Goal: Task Accomplishment & Management: Manage account settings

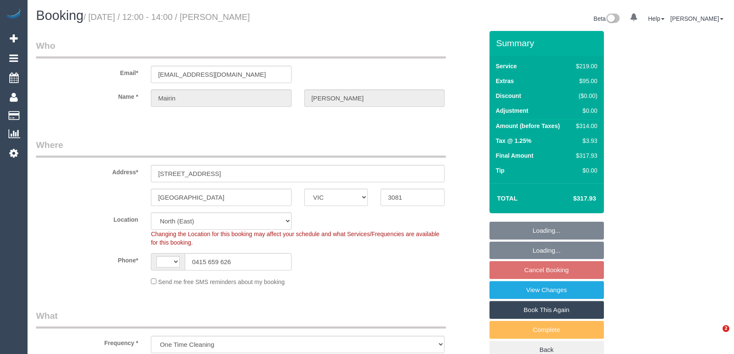
select select "VIC"
select select "object:378"
select select "string:AU"
select select "string:stripe-pm_1RuWj32GScqysDRVVbRchDcP"
select select "number:27"
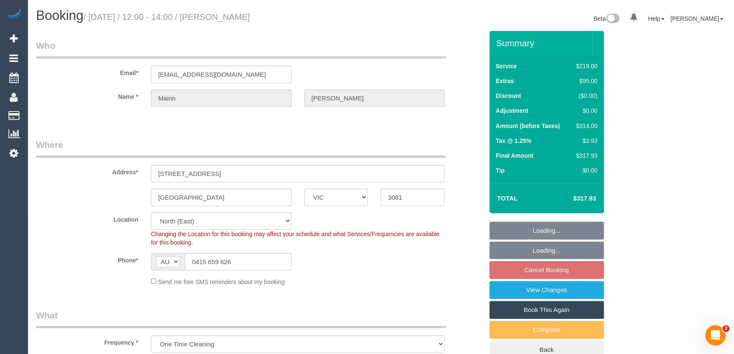
select select "number:14"
select select "number:19"
select select "number:25"
select select "number:13"
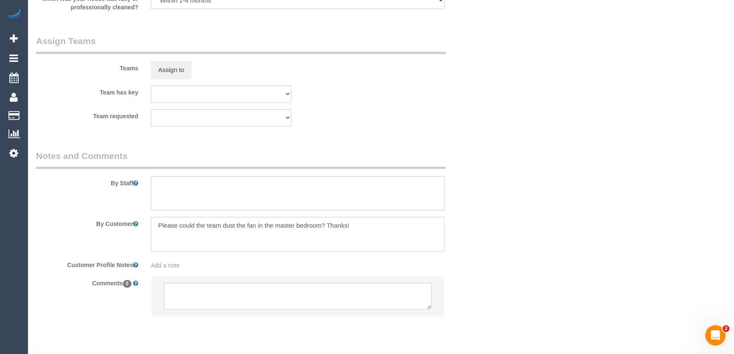
scroll to position [1320, 0]
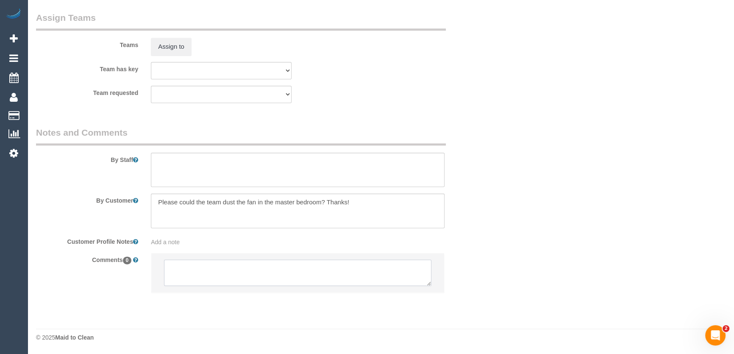
click at [192, 276] on textarea at bounding box center [297, 272] width 267 height 26
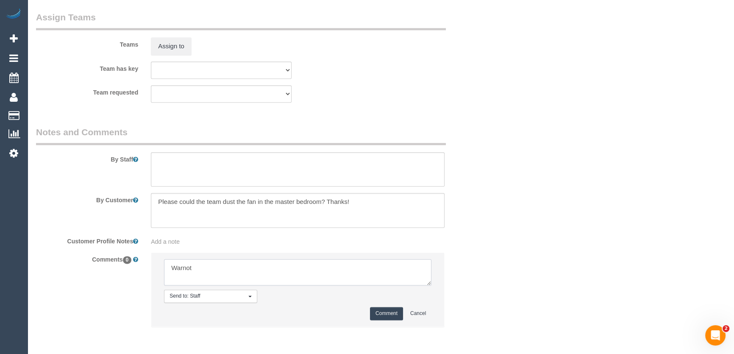
type textarea "Warnot"
click at [387, 314] on button "Comment" at bounding box center [386, 313] width 33 height 13
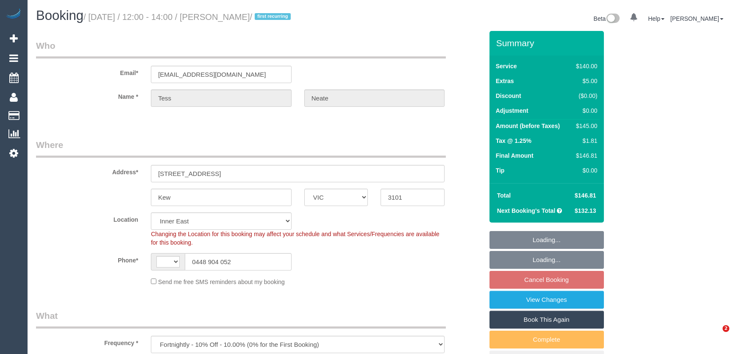
select select "VIC"
select select "object:435"
select select "number:29"
select select "number:14"
select select "number:18"
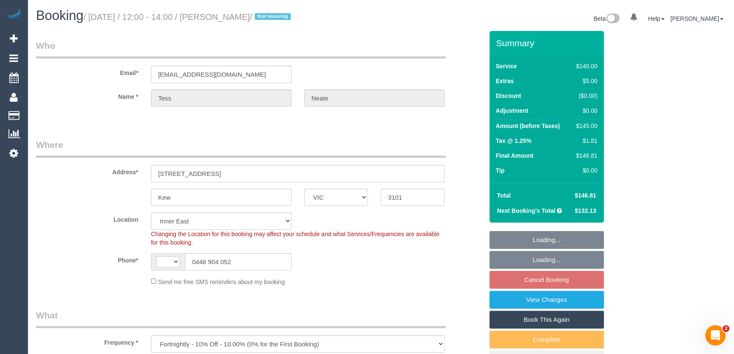
select select "number:36"
select select "number:35"
select select "number:11"
select select "string:AU"
select select "string:stripe-pm_1N6ksF2GScqysDRVbVn5fQs9"
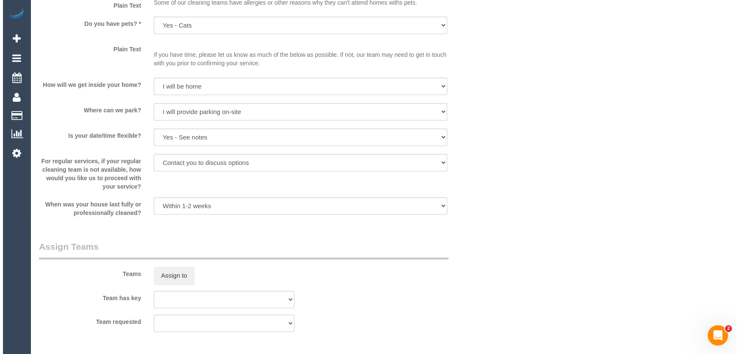
scroll to position [1117, 0]
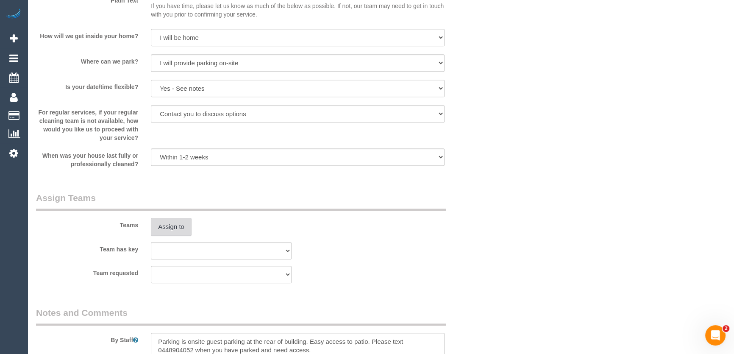
click at [174, 230] on button "Assign to" at bounding box center [171, 227] width 41 height 18
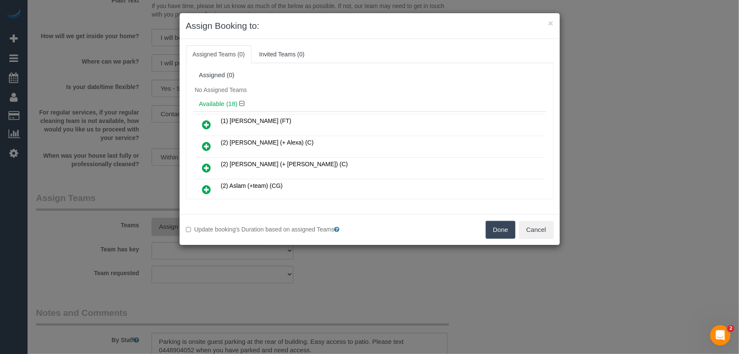
scroll to position [2143, 0]
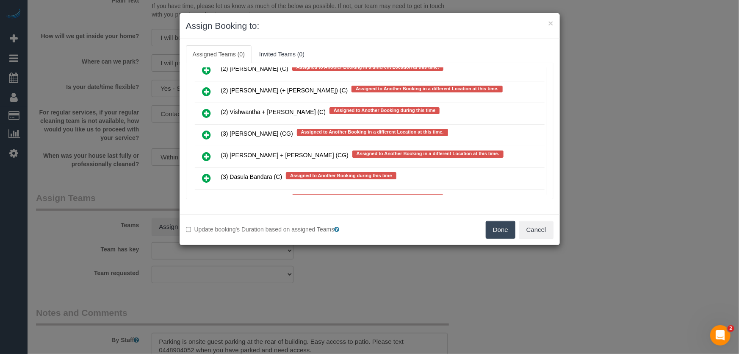
click at [207, 173] on icon at bounding box center [206, 178] width 9 height 10
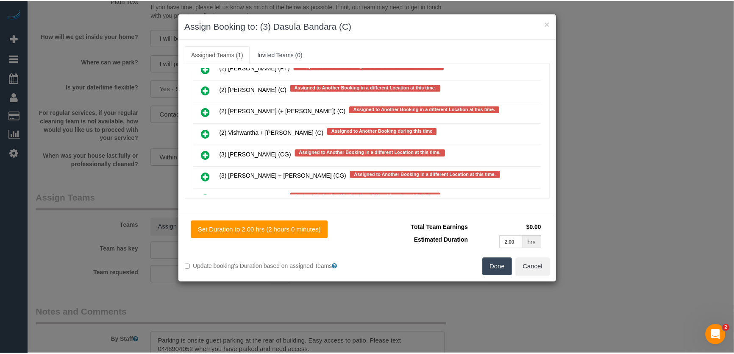
scroll to position [2162, 0]
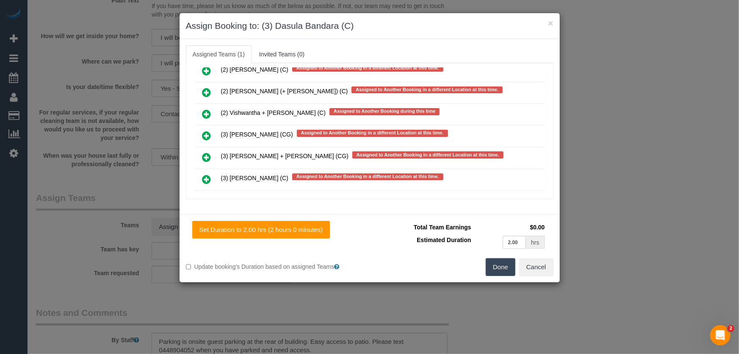
click at [489, 267] on button "Done" at bounding box center [501, 267] width 30 height 18
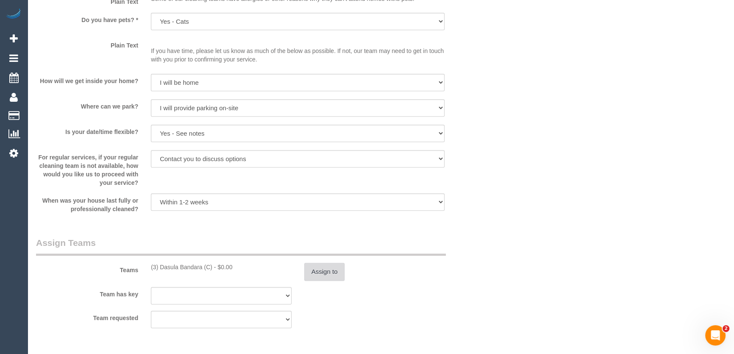
scroll to position [1117, 0]
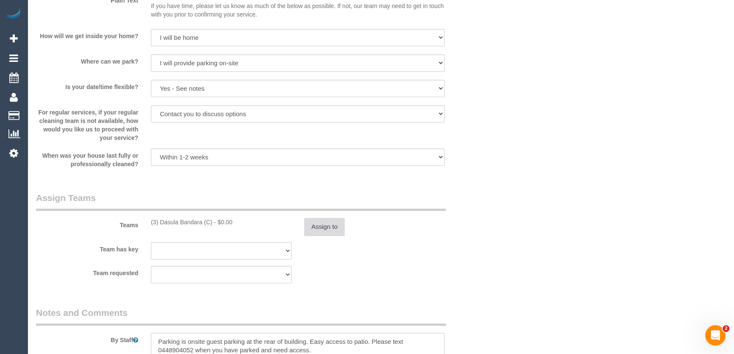
click at [332, 231] on button "Assign to" at bounding box center [324, 227] width 41 height 18
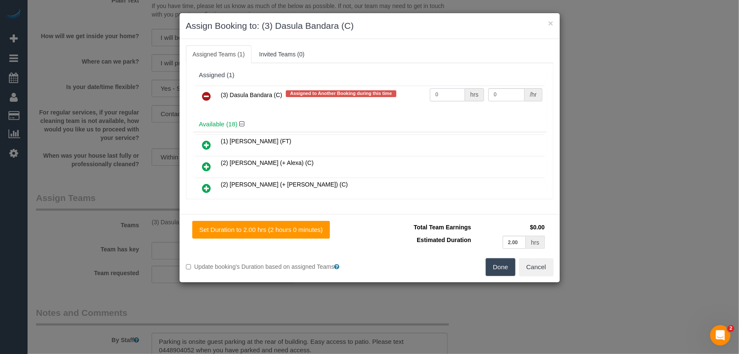
click at [444, 91] on input "0" at bounding box center [447, 94] width 35 height 13
type input "2"
type input "36"
click at [504, 263] on button "Done" at bounding box center [501, 267] width 30 height 18
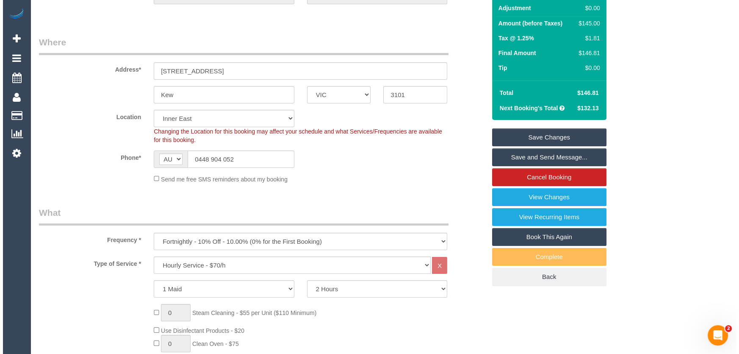
scroll to position [0, 0]
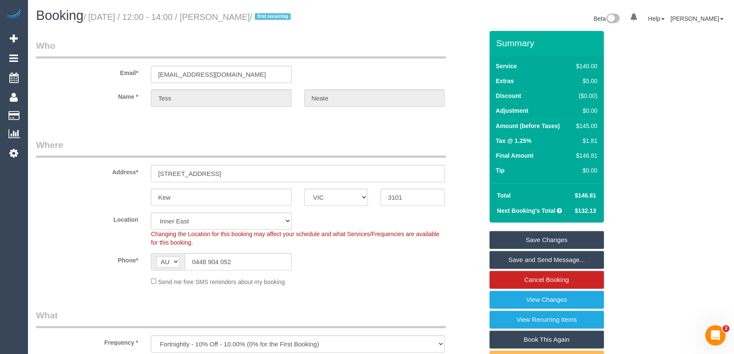
click at [225, 17] on small "/ August 15, 2025 / 12:00 - 14:00 / Tess Neate / first recurring" at bounding box center [188, 16] width 210 height 9
copy small "Tess Neate"
click at [543, 260] on link "Save and Send Message..." at bounding box center [546, 260] width 114 height 18
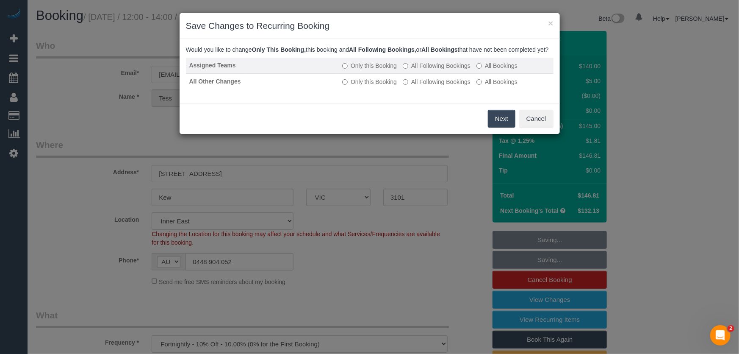
click at [429, 70] on label "All Following Bookings" at bounding box center [437, 65] width 68 height 8
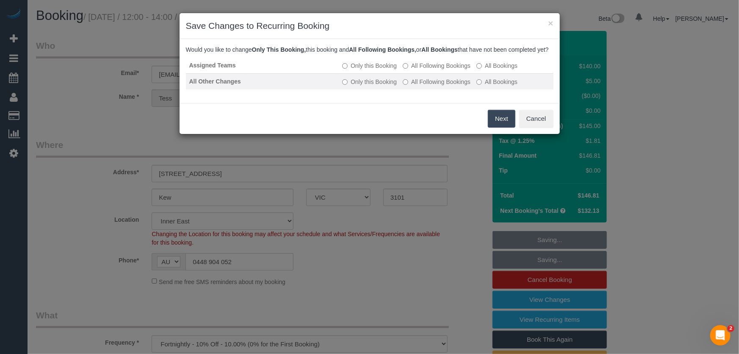
click at [438, 86] on label "All Following Bookings" at bounding box center [437, 82] width 68 height 8
click at [509, 128] on button "Save" at bounding box center [501, 119] width 29 height 18
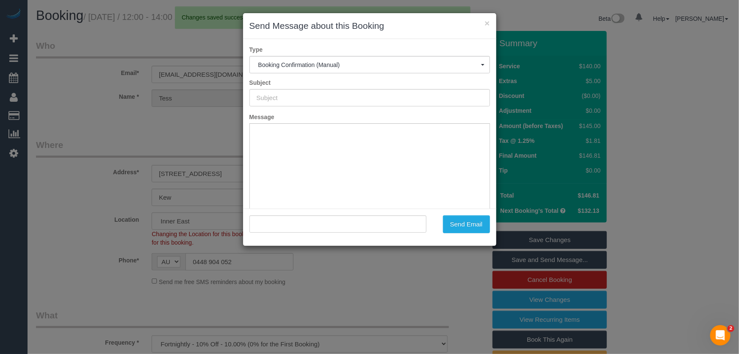
type input "Booking Confirmed"
type input ""Tess Neate" <accountstn@icloud.com>"
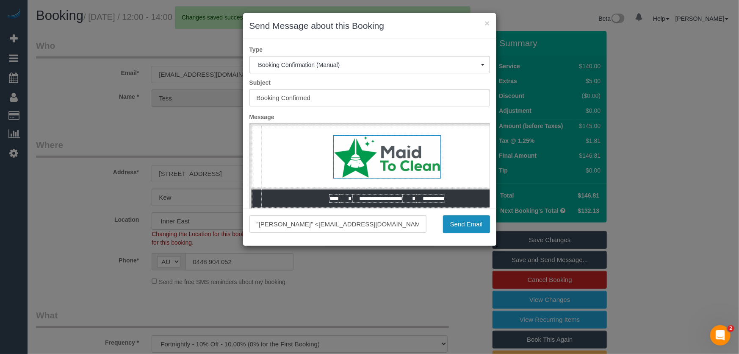
click at [470, 229] on button "Send Email" at bounding box center [466, 224] width 47 height 18
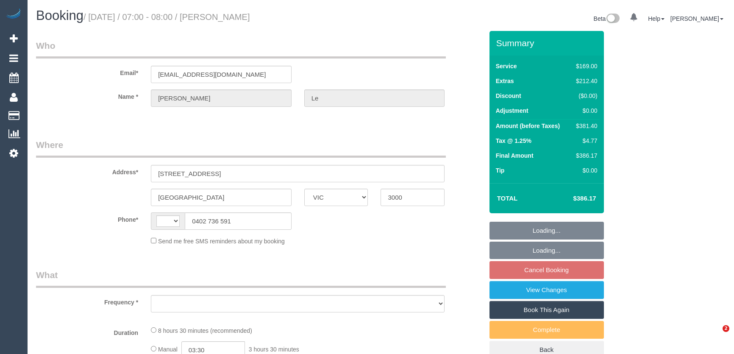
select select "VIC"
select select "string:AU"
select select "string:stripe-pm_1RTPOD2GScqysDRVaeuPveAc"
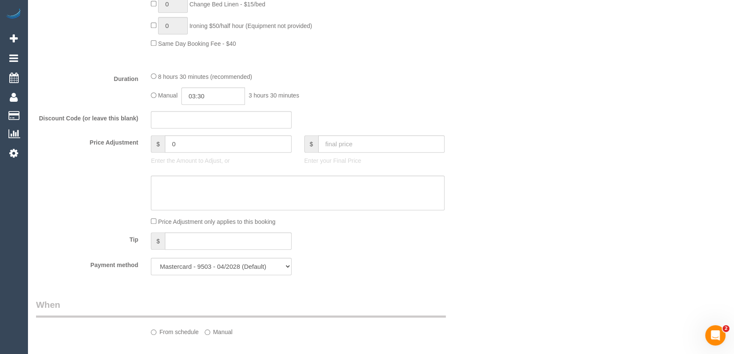
select select "object:674"
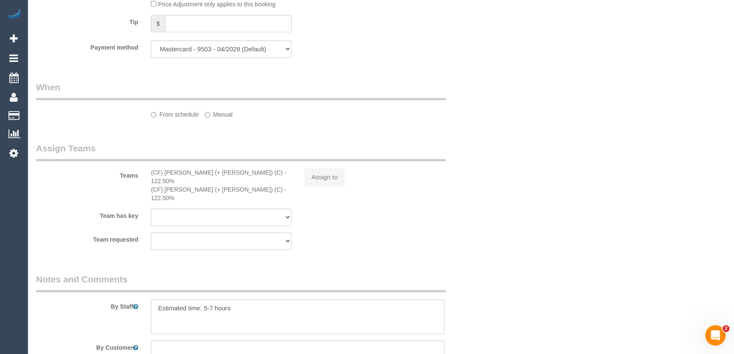
select select "number:28"
select select "number:14"
select select "number:20"
select select "number:25"
select select "number:13"
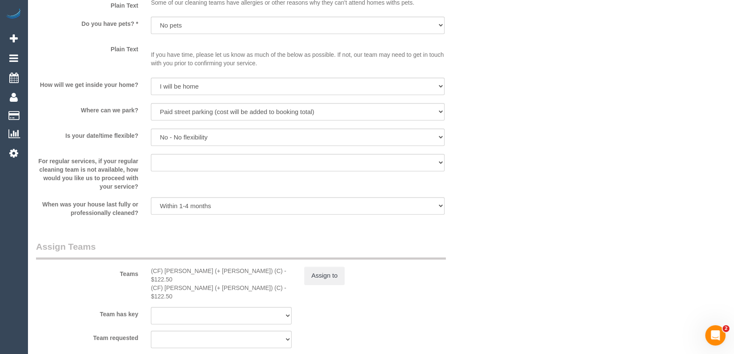
scroll to position [1157, 0]
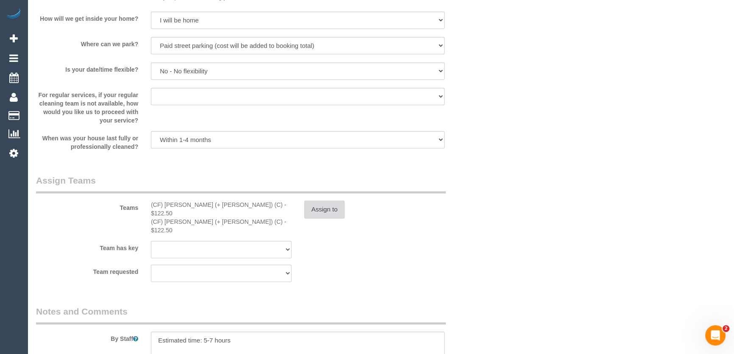
click at [327, 213] on button "Assign to" at bounding box center [324, 209] width 41 height 18
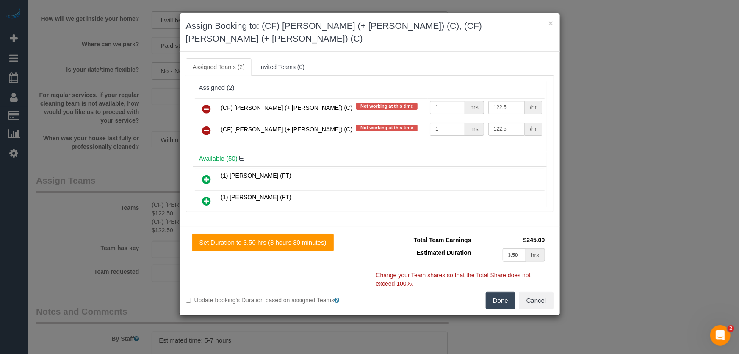
click at [205, 104] on icon at bounding box center [206, 109] width 9 height 10
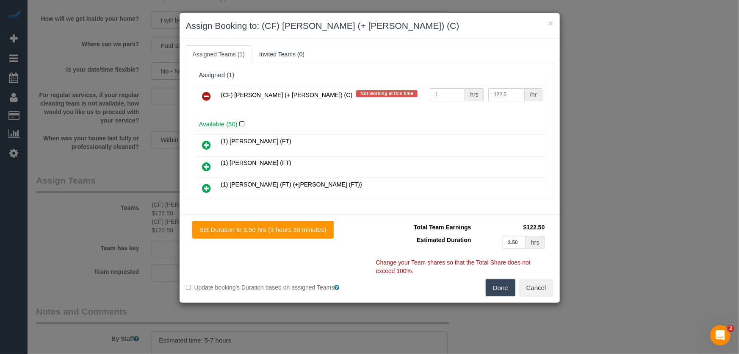
click at [205, 94] on icon at bounding box center [206, 96] width 9 height 10
click at [206, 94] on div "(CF) Karina (+ Darly) (C) Not working at this time 1 hrs 122.5 /hr" at bounding box center [370, 99] width 354 height 33
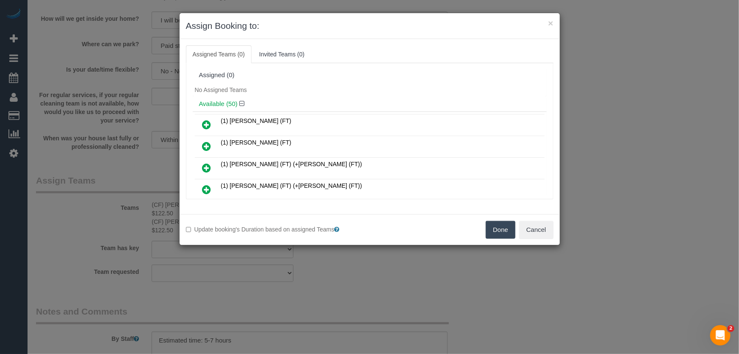
click at [497, 228] on button "Done" at bounding box center [501, 230] width 30 height 18
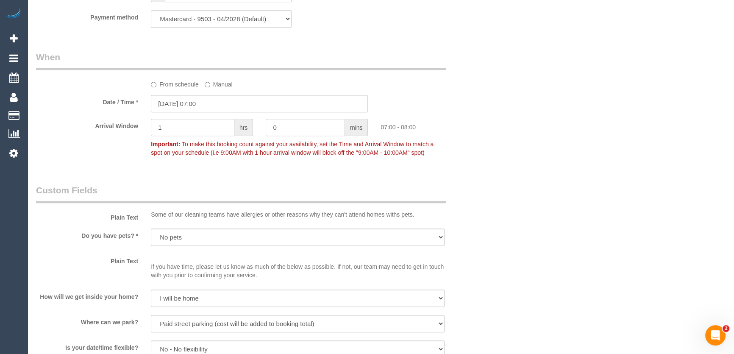
scroll to position [810, 0]
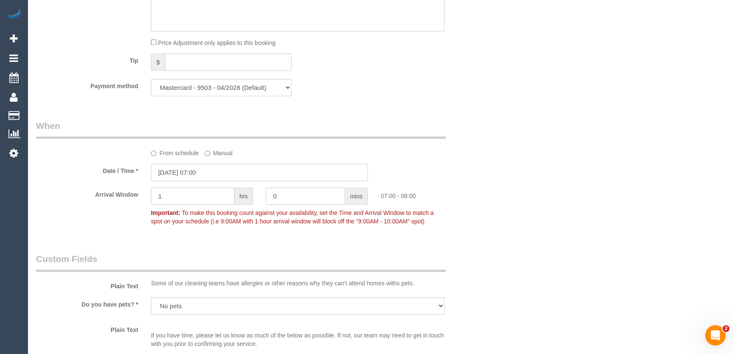
click at [225, 172] on input "[DATE] 07:00" at bounding box center [259, 172] width 217 height 17
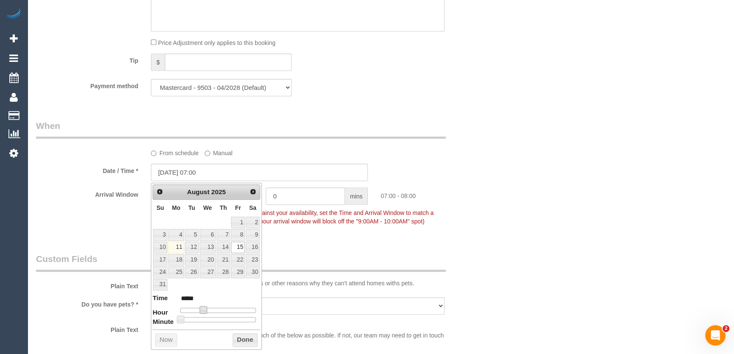
click at [203, 309] on span at bounding box center [204, 310] width 8 height 8
type input "15/08/2025 09:00"
type input "*****"
click at [211, 309] on div at bounding box center [218, 310] width 76 height 5
click at [207, 309] on span at bounding box center [204, 310] width 8 height 8
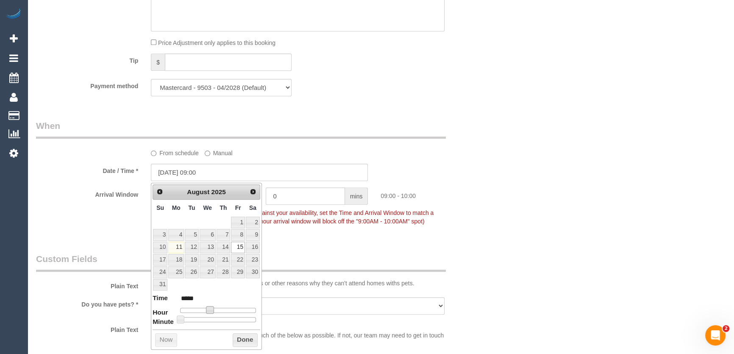
type input "15/08/2025 13:00"
type input "*****"
click at [222, 309] on div at bounding box center [218, 310] width 76 height 5
type input "15/08/2025 12:00"
type input "*****"
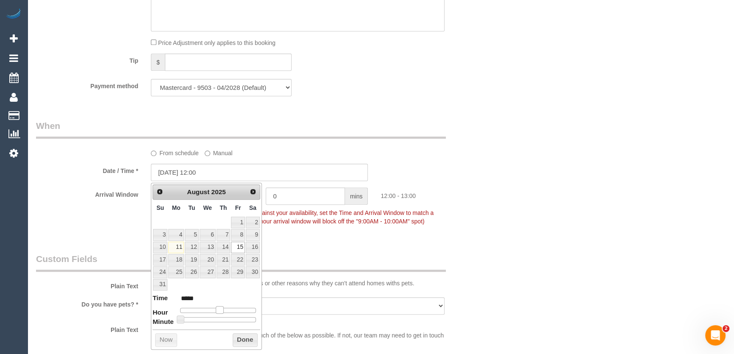
click at [219, 309] on span at bounding box center [220, 310] width 8 height 8
click at [327, 252] on div "Who Email* cowbird_05_upvote@icloud.com Name * Phillip Le Where Address* 565 Fl…" at bounding box center [260, 91] width 460 height 1741
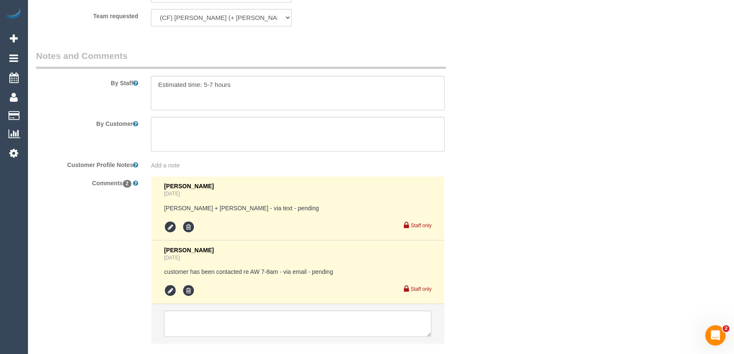
scroll to position [1447, 0]
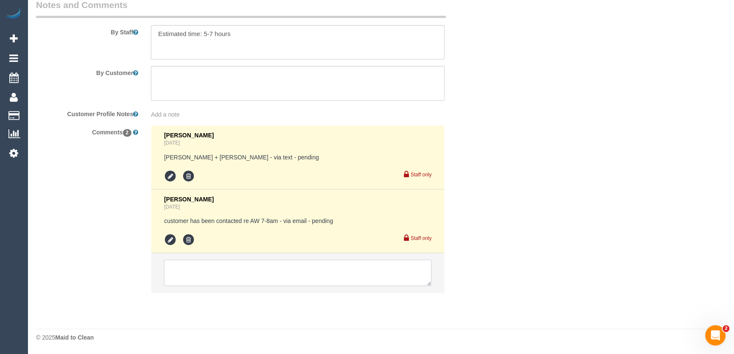
click at [209, 278] on textarea at bounding box center [297, 272] width 267 height 26
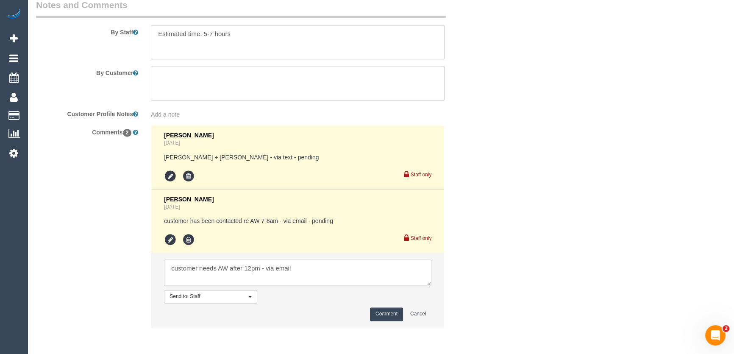
type textarea "customer needs AW after 12pm - via email"
click at [390, 317] on button "Comment" at bounding box center [386, 313] width 33 height 13
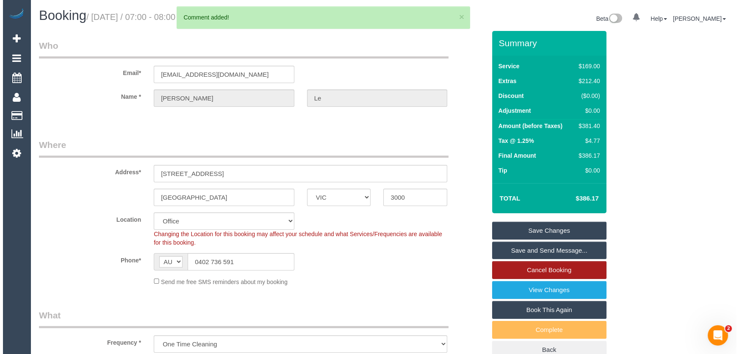
scroll to position [0, 0]
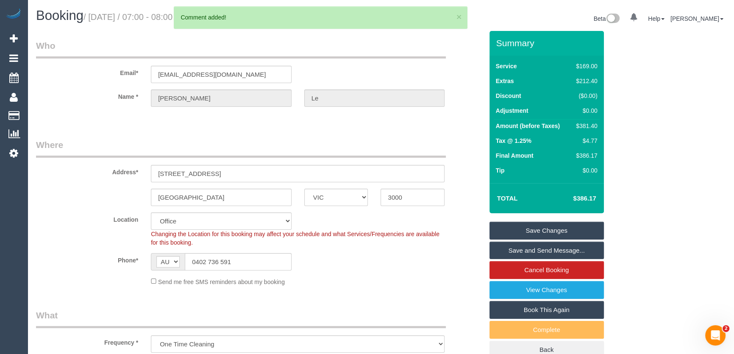
click at [512, 230] on link "Save Changes" at bounding box center [546, 231] width 114 height 18
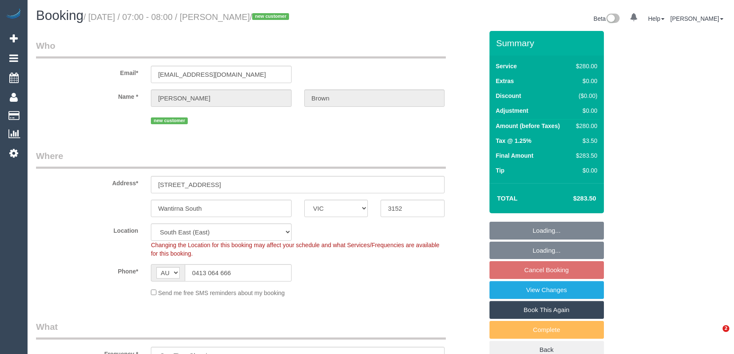
select select "VIC"
select select "240"
select select "object:723"
select select "number:28"
select select "number:14"
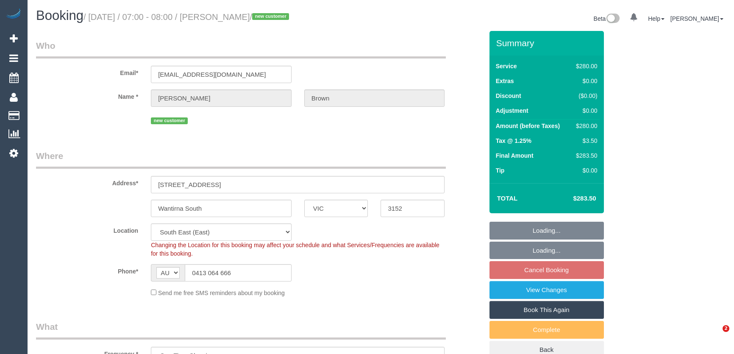
select select "number:19"
select select "number:36"
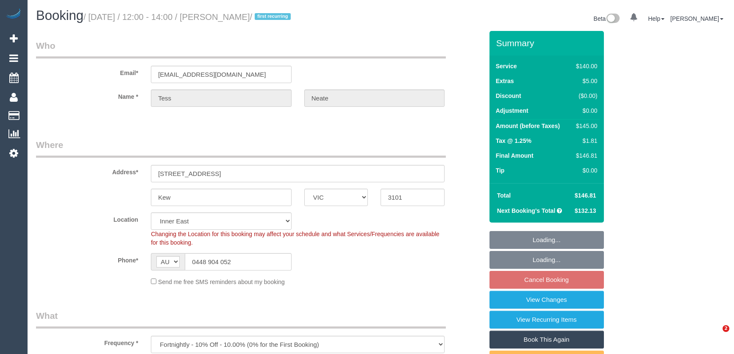
select select "VIC"
select select "string:stripe-pm_1N6ksF2GScqysDRVbVn5fQs9"
select select "number:29"
select select "number:14"
select select "number:18"
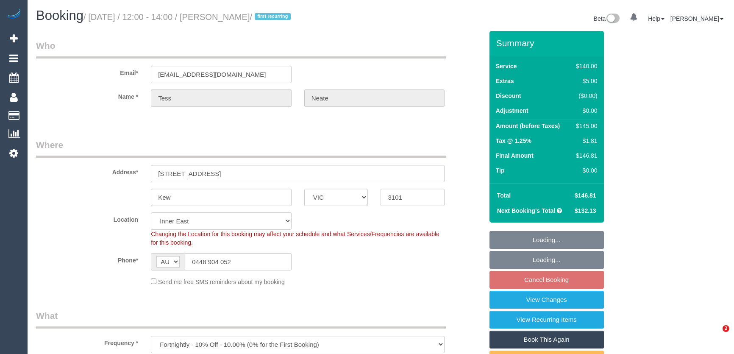
select select "number:36"
select select "number:35"
select select "number:11"
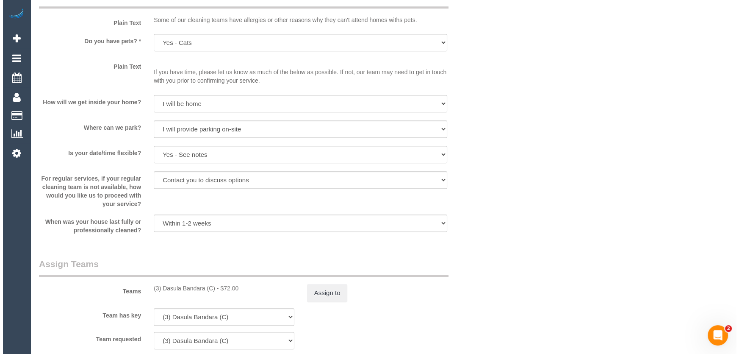
scroll to position [1155, 0]
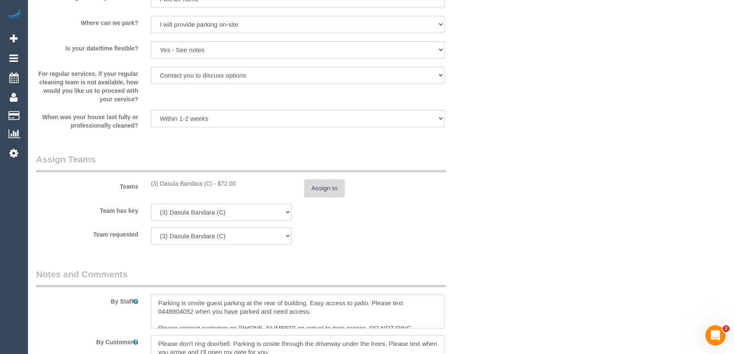
click at [332, 188] on button "Assign to" at bounding box center [324, 188] width 41 height 18
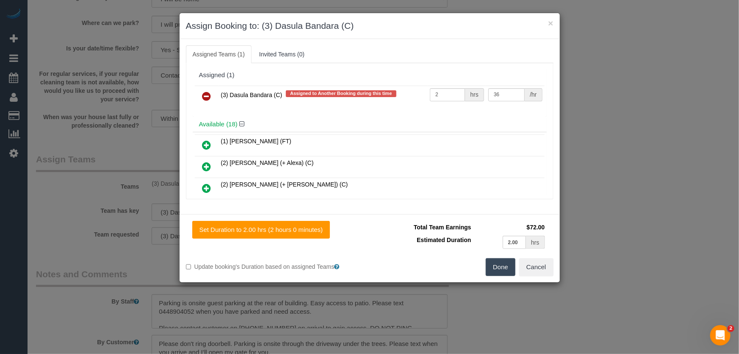
click at [207, 98] on icon at bounding box center [206, 96] width 9 height 10
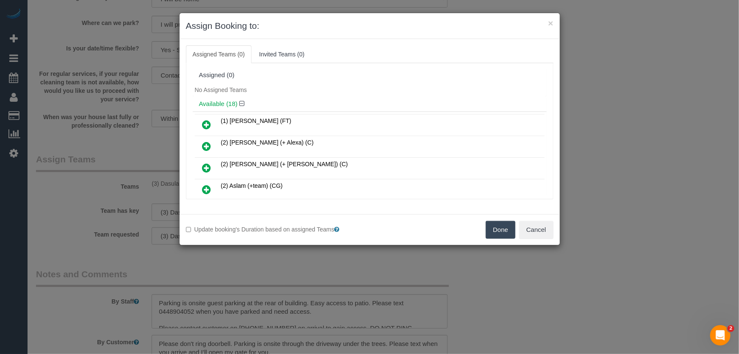
scroll to position [265, 0]
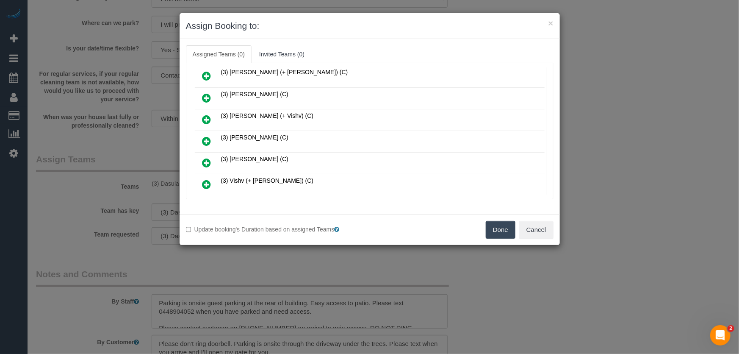
click at [202, 136] on icon at bounding box center [206, 141] width 9 height 10
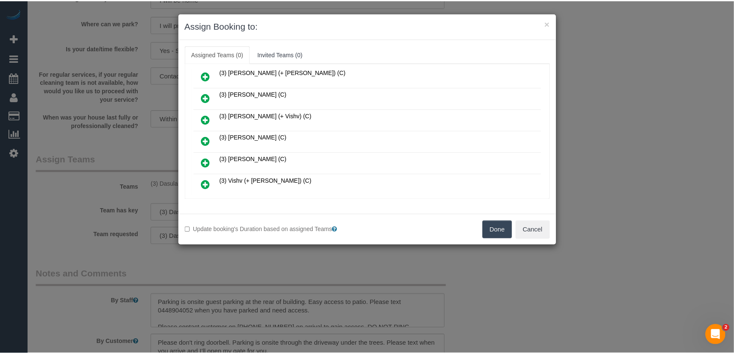
scroll to position [285, 0]
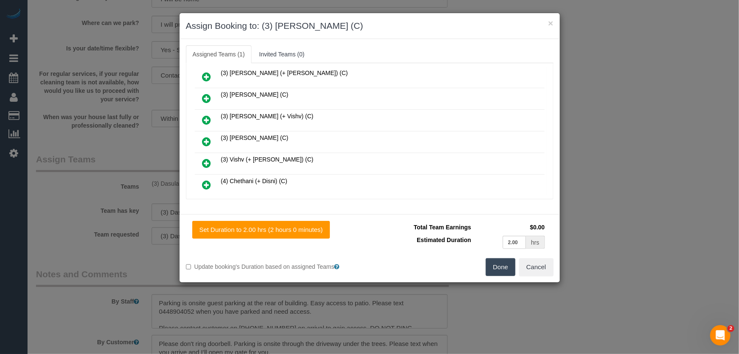
click at [502, 269] on button "Done" at bounding box center [501, 267] width 30 height 18
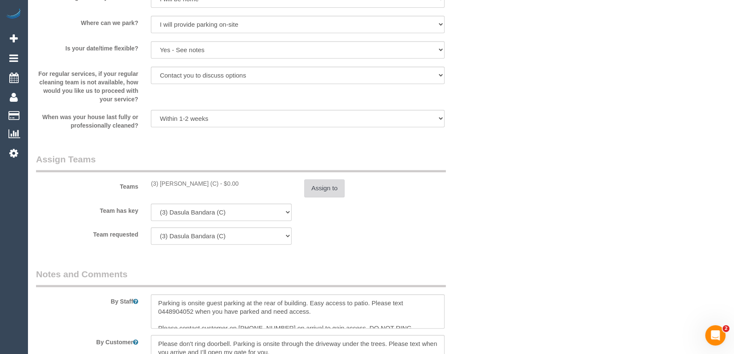
click at [313, 189] on button "Assign to" at bounding box center [324, 188] width 41 height 18
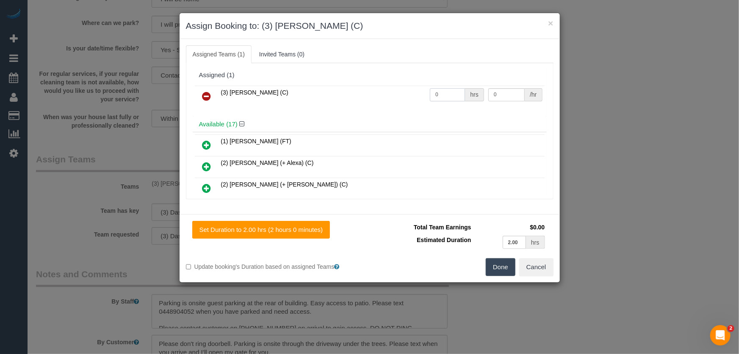
click at [436, 99] on input "0" at bounding box center [447, 94] width 35 height 13
type input "2"
type input "36"
click at [497, 262] on button "Done" at bounding box center [501, 267] width 30 height 18
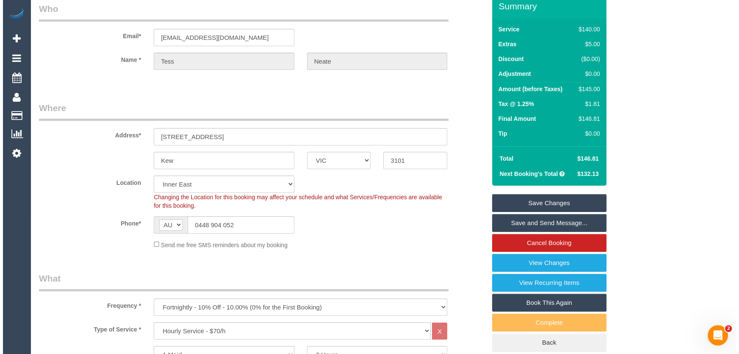
scroll to position [0, 0]
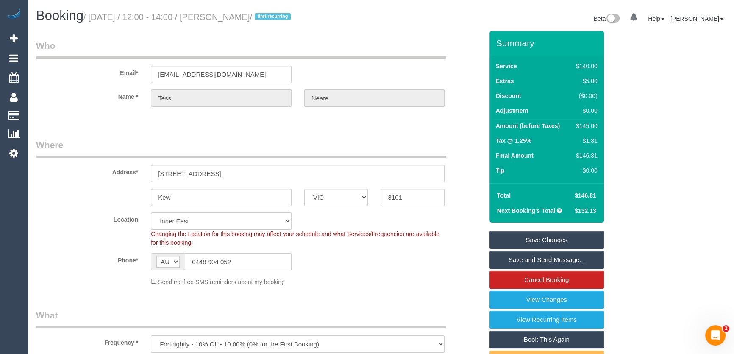
click at [530, 238] on link "Save Changes" at bounding box center [546, 240] width 114 height 18
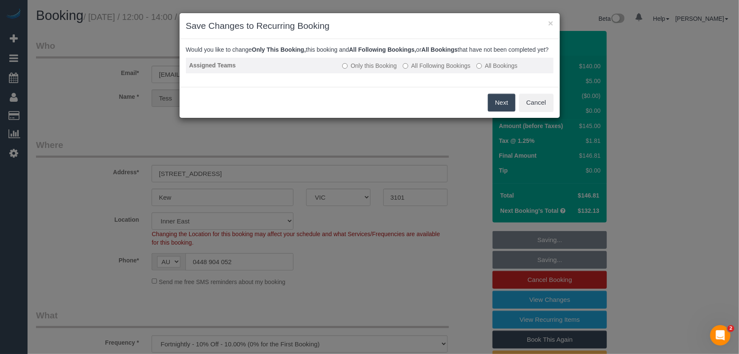
click at [452, 70] on label "All Following Bookings" at bounding box center [437, 65] width 68 height 8
click at [493, 111] on button "Save" at bounding box center [501, 103] width 29 height 18
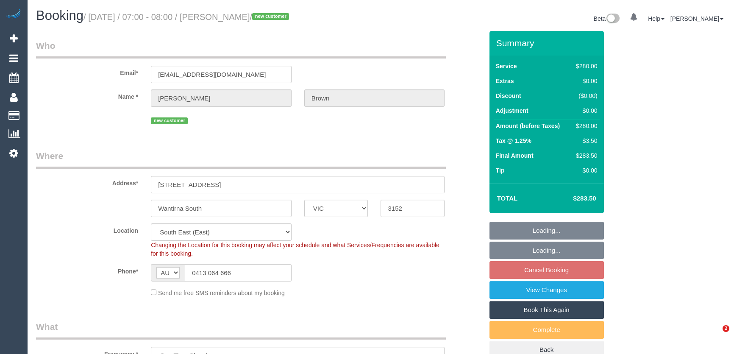
select select "VIC"
select select "240"
select select "number:28"
select select "number:14"
select select "number:19"
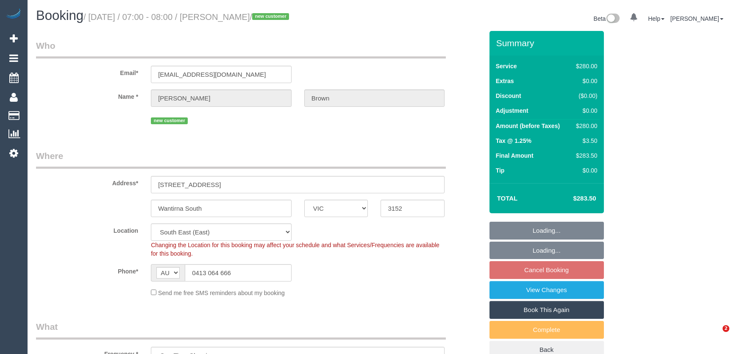
select select "number:36"
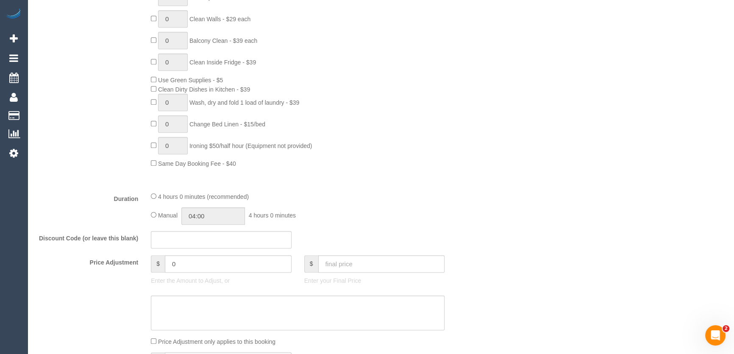
scroll to position [616, 0]
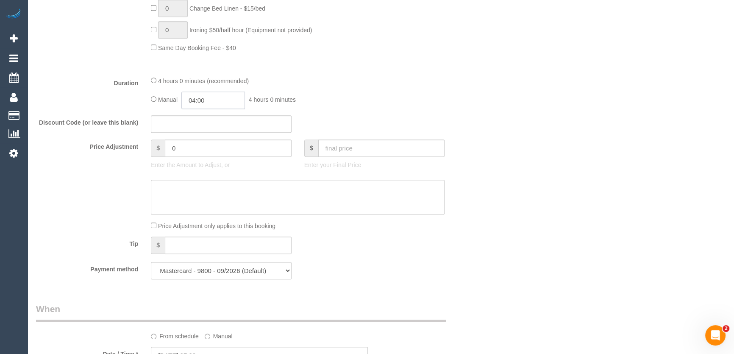
click at [225, 105] on input "04:00" at bounding box center [213, 99] width 64 height 17
click at [207, 127] on li "02:00" at bounding box center [204, 129] width 38 height 11
type input "02:00"
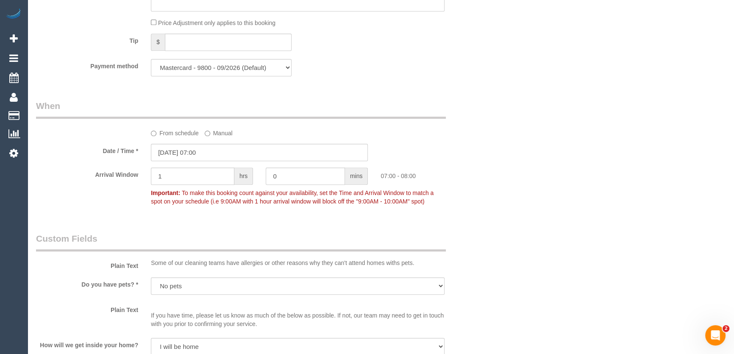
scroll to position [885, 0]
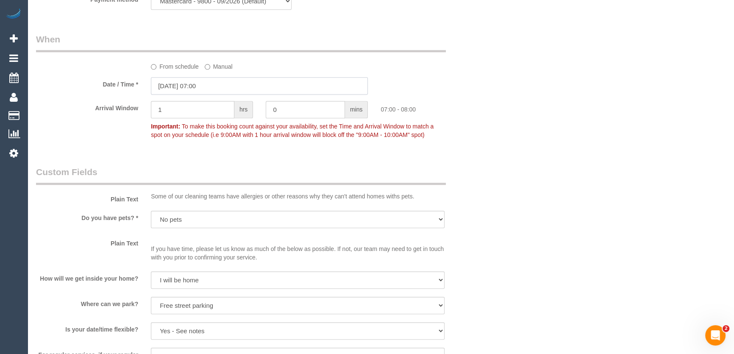
click at [225, 87] on input "15/08/2025 07:00" at bounding box center [259, 85] width 217 height 17
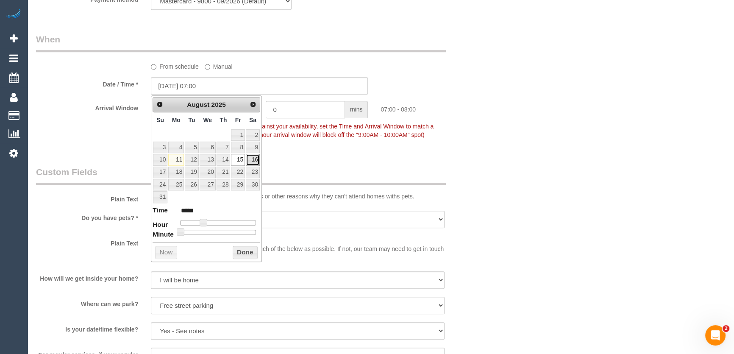
click at [255, 160] on link "16" at bounding box center [253, 159] width 14 height 11
drag, startPoint x: 202, startPoint y: 221, endPoint x: 207, endPoint y: 220, distance: 5.1
click at [202, 221] on span at bounding box center [204, 223] width 8 height 8
click at [205, 220] on span at bounding box center [204, 223] width 8 height 8
type input "16/08/2025 08:00"
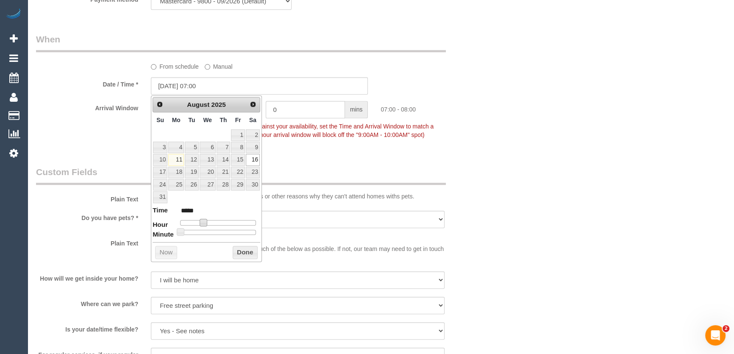
type input "*****"
type input "16/08/2025 11:00"
type input "*****"
click at [216, 220] on div at bounding box center [218, 222] width 76 height 5
click at [319, 161] on div "Who Email* jadebrown050@gmail.com Name * Jade Brown new customer Where Address*…" at bounding box center [260, 36] width 460 height 1780
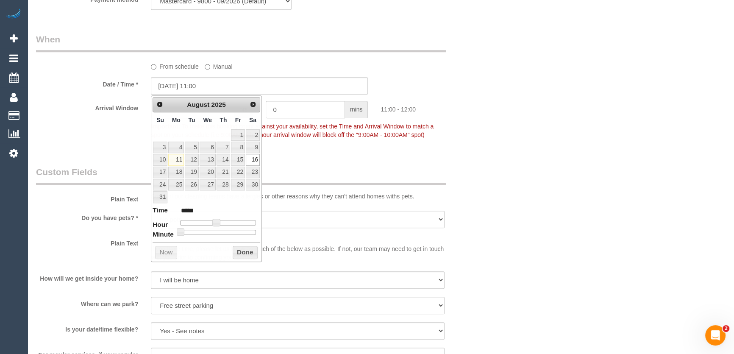
click at [319, 161] on div "Who Email* jadebrown050@gmail.com Name * Jade Brown new customer Where Address*…" at bounding box center [260, 36] width 460 height 1780
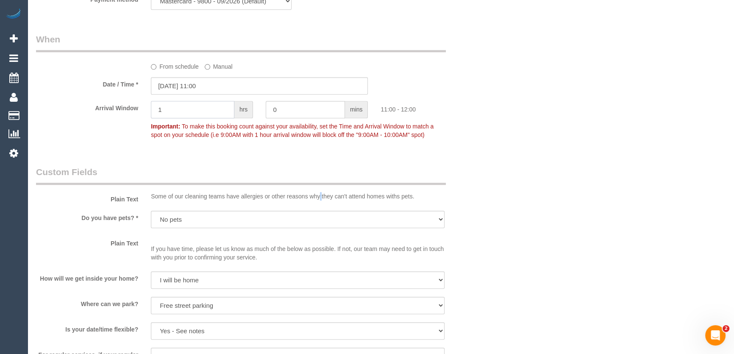
click at [188, 110] on input "1" at bounding box center [192, 109] width 83 height 17
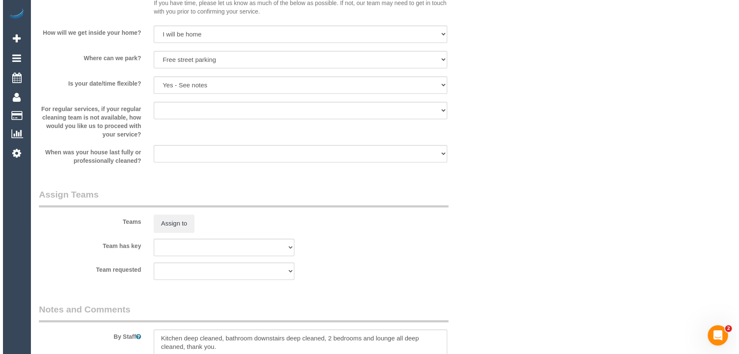
scroll to position [1155, 0]
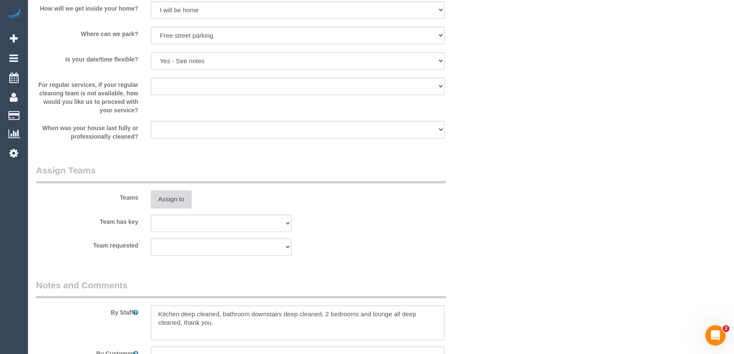
type input "2"
click at [173, 202] on button "Assign to" at bounding box center [171, 199] width 41 height 18
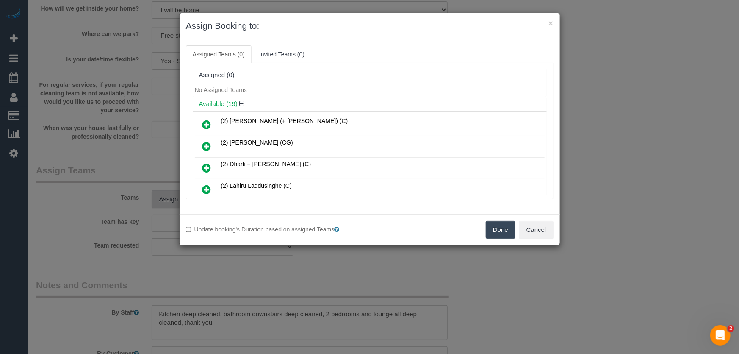
scroll to position [223, 0]
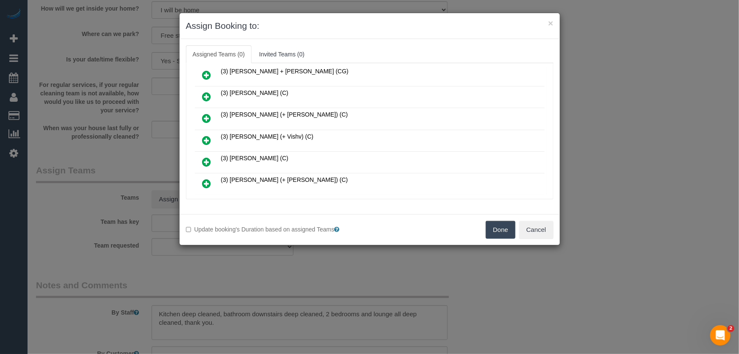
click at [206, 137] on icon at bounding box center [206, 140] width 9 height 10
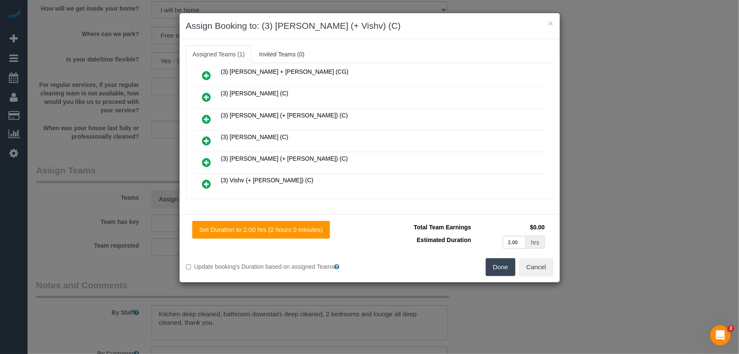
click at [207, 179] on icon at bounding box center [206, 184] width 9 height 10
click at [207, 200] on icon at bounding box center [206, 205] width 9 height 10
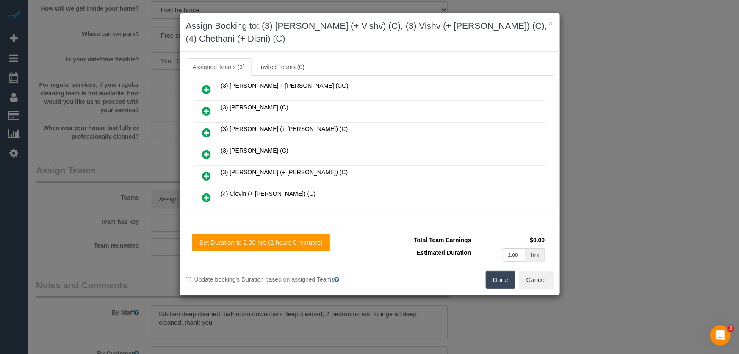
click at [492, 279] on button "Done" at bounding box center [501, 280] width 30 height 18
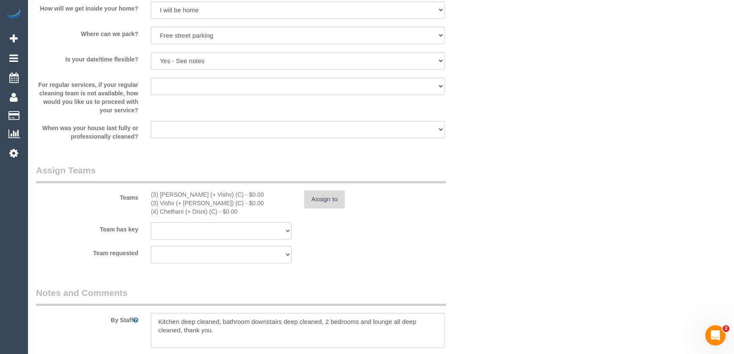
click at [326, 203] on button "Assign to" at bounding box center [324, 199] width 41 height 18
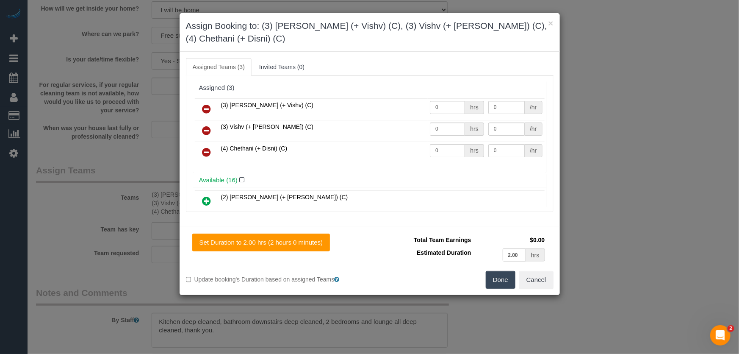
click at [207, 150] on icon at bounding box center [206, 152] width 9 height 10
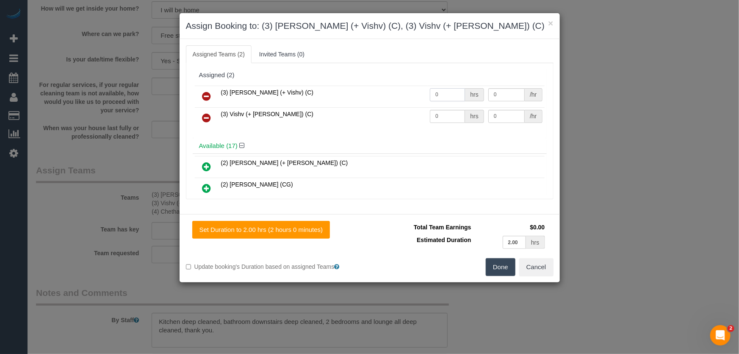
click at [445, 98] on input "0" at bounding box center [447, 94] width 35 height 13
type input "2"
type input "35"
click at [444, 110] on input "0" at bounding box center [447, 116] width 35 height 13
type input "2"
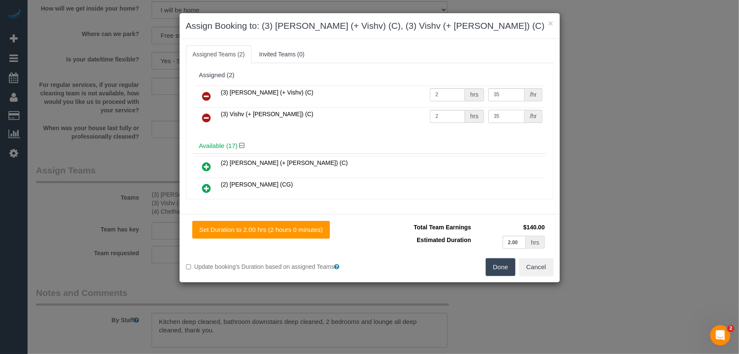
type input "35"
click at [498, 263] on button "Done" at bounding box center [501, 267] width 30 height 18
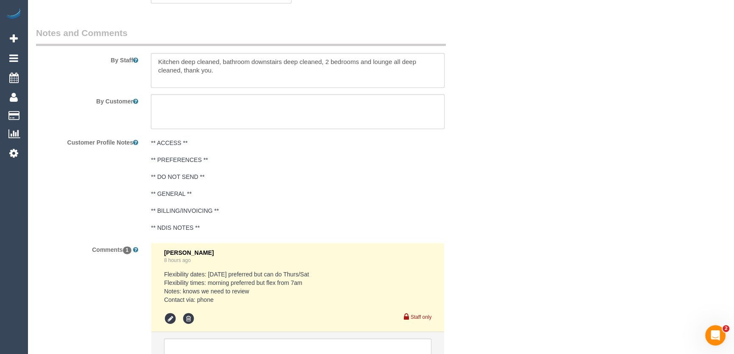
scroll to position [1486, 0]
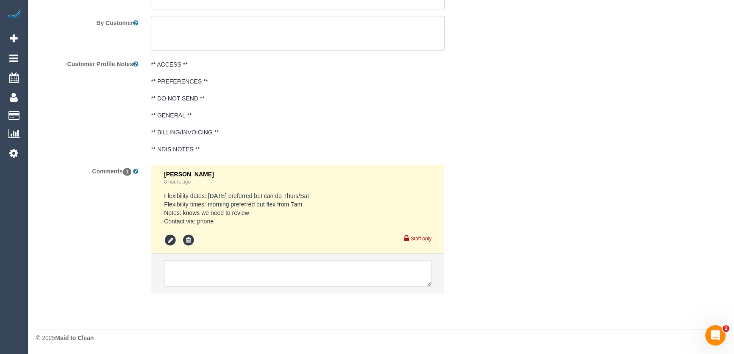
drag, startPoint x: 228, startPoint y: 280, endPoint x: 226, endPoint y: 275, distance: 4.7
click at [228, 279] on textarea at bounding box center [297, 273] width 267 height 26
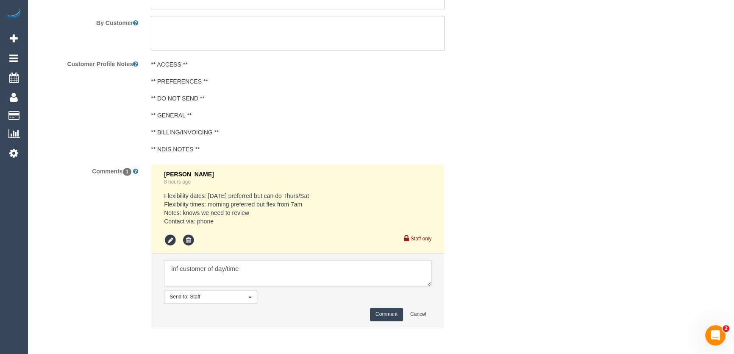
type textarea "inf customer of day/time"
click at [384, 312] on button "Comment" at bounding box center [386, 314] width 33 height 13
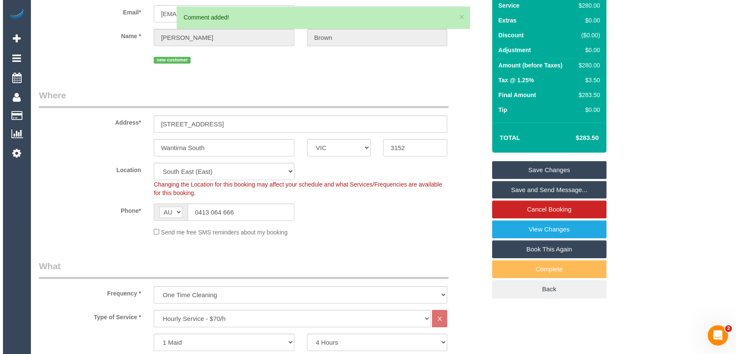
scroll to position [0, 0]
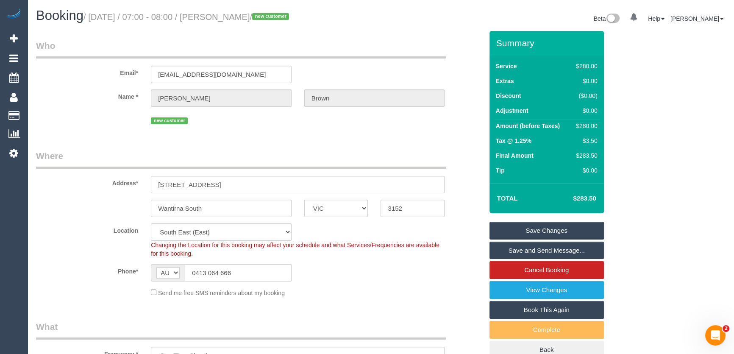
click at [229, 19] on small "/ August 15, 2025 / 07:00 - 08:00 / Jade Brown / new customer" at bounding box center [187, 16] width 208 height 9
copy small "Jade Brown"
click at [530, 225] on link "Save Changes" at bounding box center [546, 231] width 114 height 18
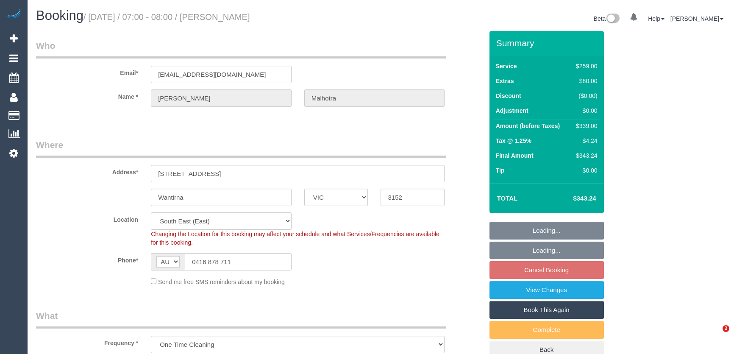
select select "VIC"
select select "number:28"
select select "number:14"
select select "number:19"
select select "number:24"
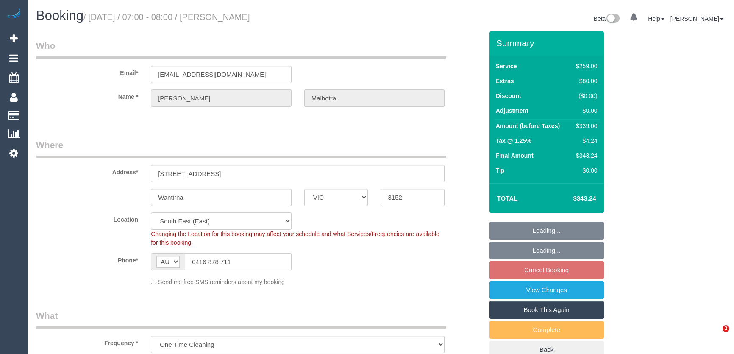
select select "object:1292"
select select "string:stripe-pm_1QeROi2GScqysDRVSZNb9zIM"
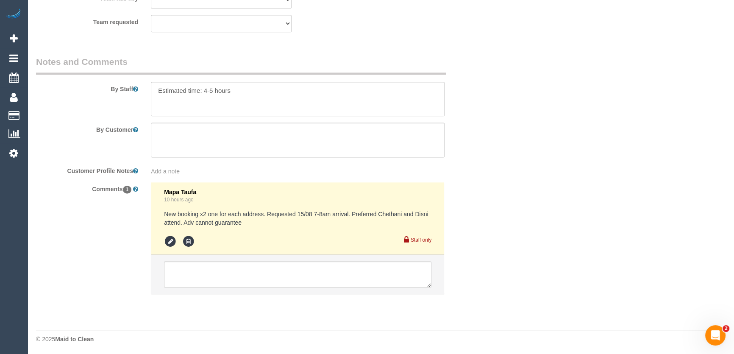
scroll to position [1392, 0]
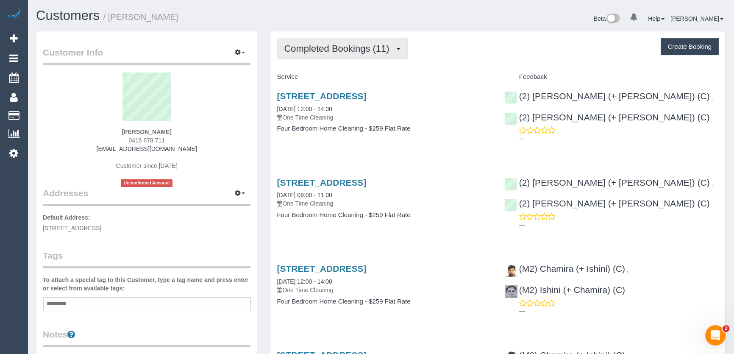
click at [385, 52] on span "Completed Bookings (11)" at bounding box center [338, 48] width 109 height 11
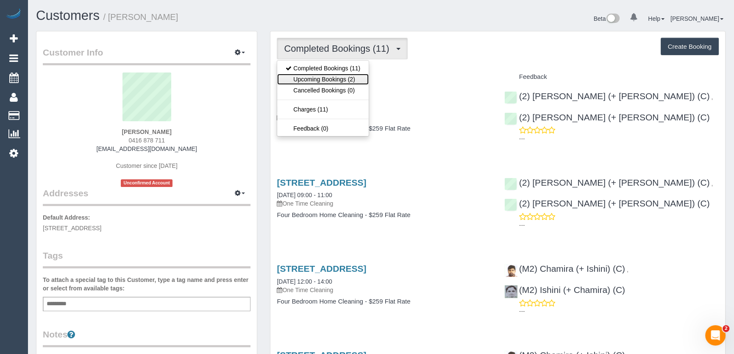
click at [356, 77] on link "Upcoming Bookings (2)" at bounding box center [322, 79] width 91 height 11
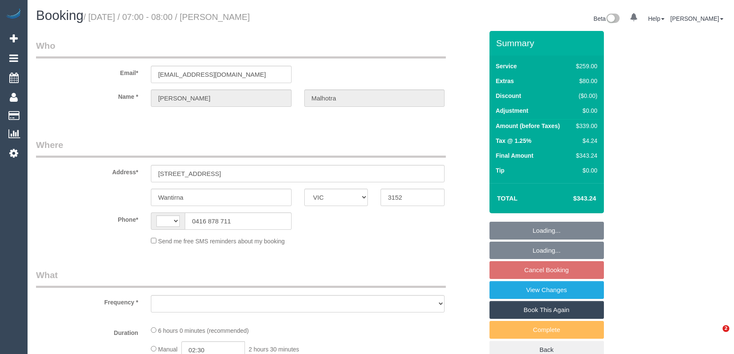
select select "VIC"
select select "string:stripe-pm_1QeROi2GScqysDRVSZNb9zIM"
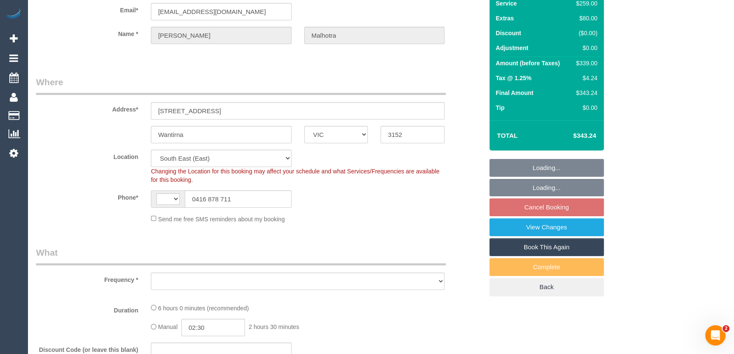
select select "string:AU"
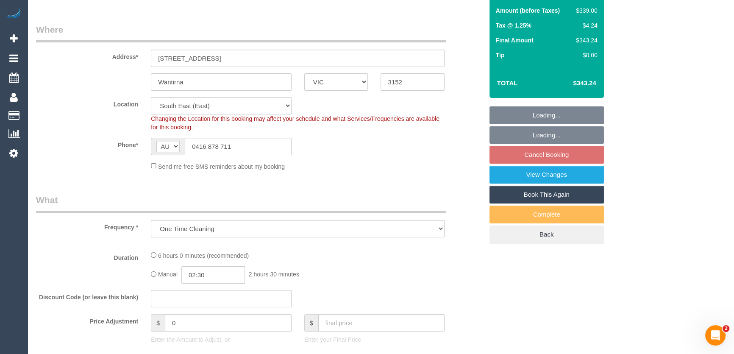
select select "object:550"
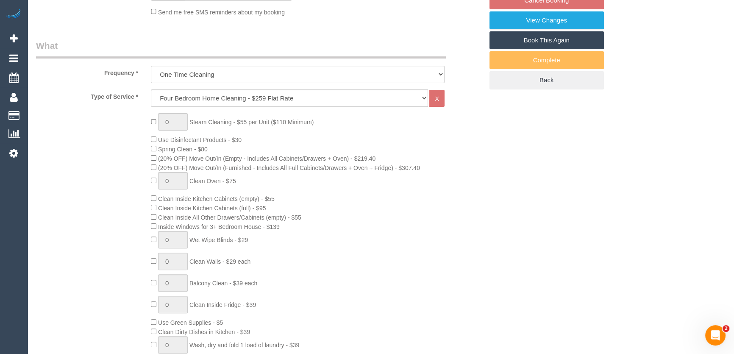
select select "number:28"
select select "number:14"
select select "number:19"
select select "number:24"
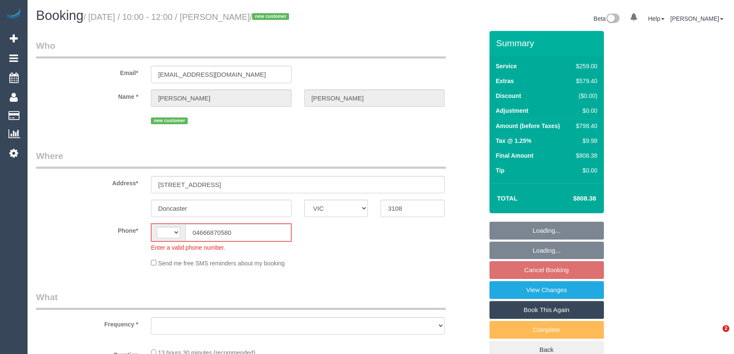
select select "VIC"
select select "string:AU"
select select "string:stripe-pm_1Ru7cs2GScqysDRVSQN4Cprv"
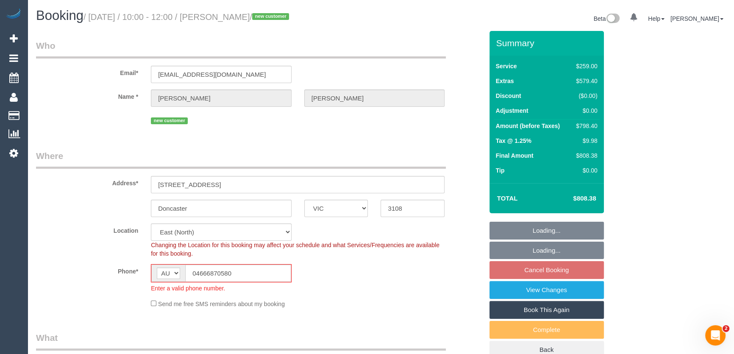
select select "object:775"
select select "number:28"
select select "number:14"
select select "number:19"
select select "number:25"
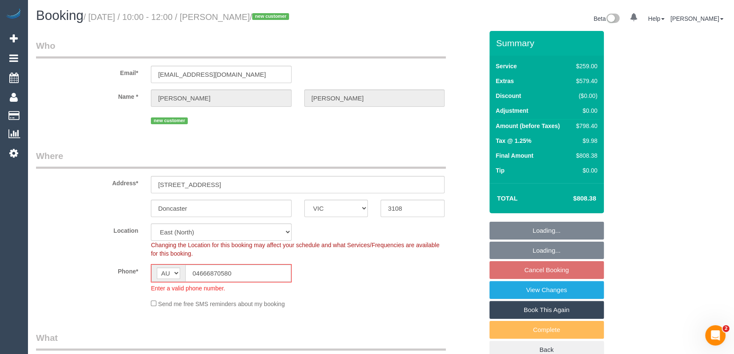
select select "object:780"
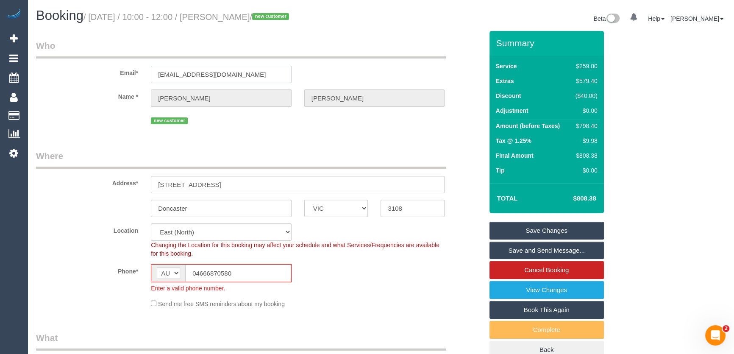
click at [250, 73] on input "[EMAIL_ADDRESS][DOMAIN_NAME]" at bounding box center [221, 74] width 141 height 17
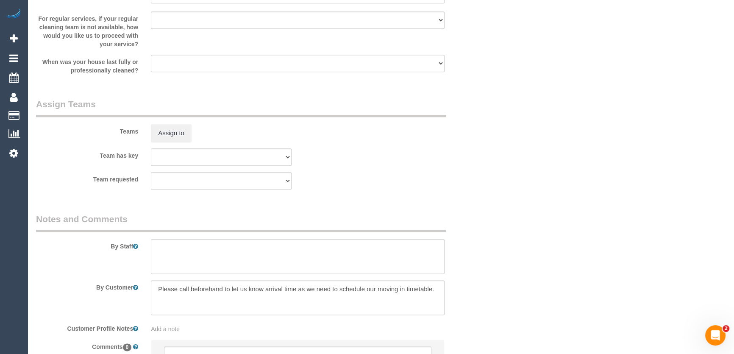
scroll to position [1342, 0]
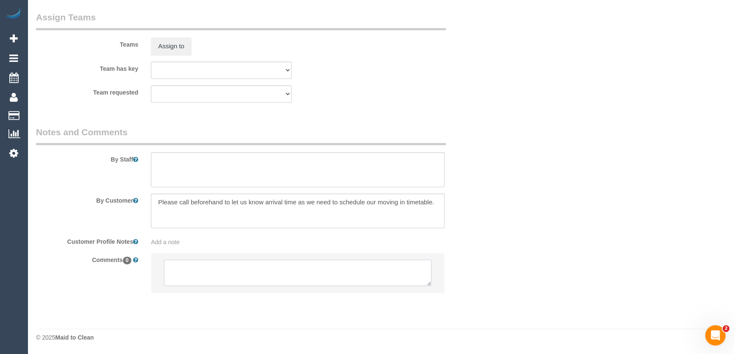
click at [173, 285] on textarea at bounding box center [297, 272] width 267 height 26
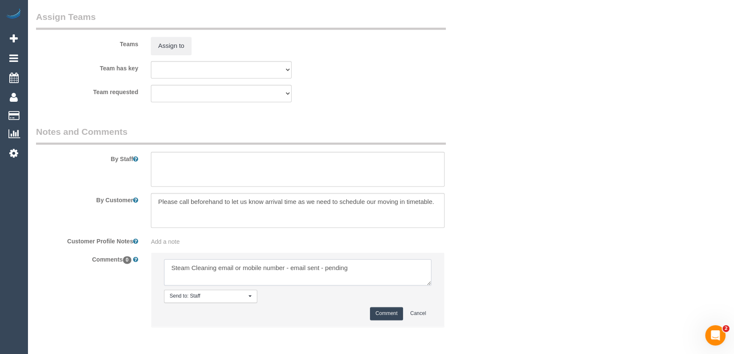
type textarea "Steam Cleaning email or mobile number - email sent - pending"
click at [388, 313] on button "Comment" at bounding box center [386, 313] width 33 height 13
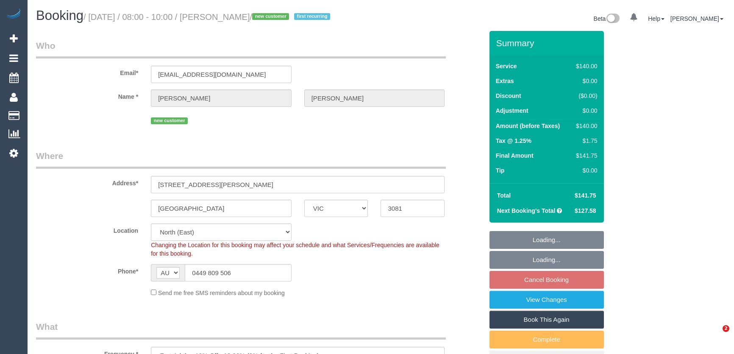
select select "VIC"
select select "number:27"
select select "number:14"
select select "number:21"
select select "number:22"
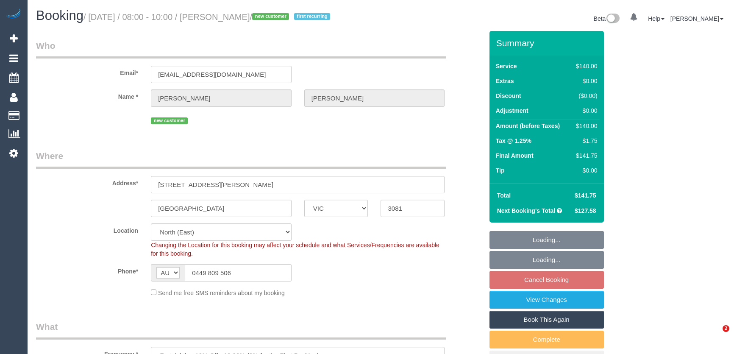
select select "number:34"
select select "number:26"
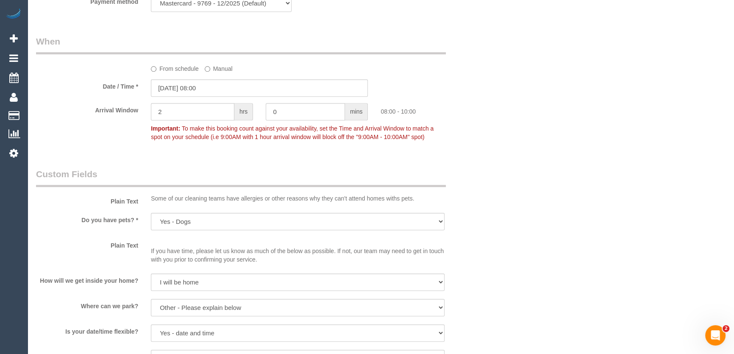
scroll to position [807, 0]
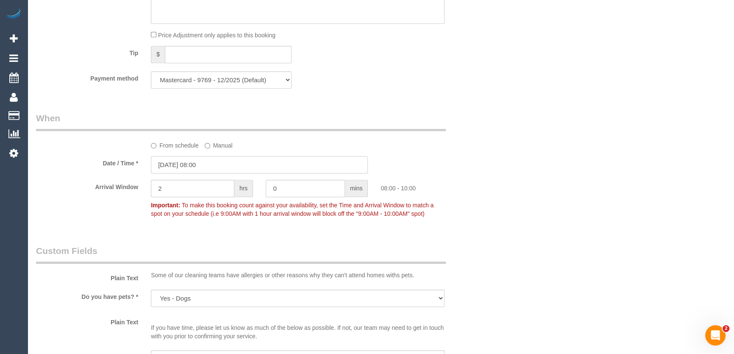
click at [220, 166] on input "[DATE] 08:00" at bounding box center [259, 164] width 217 height 17
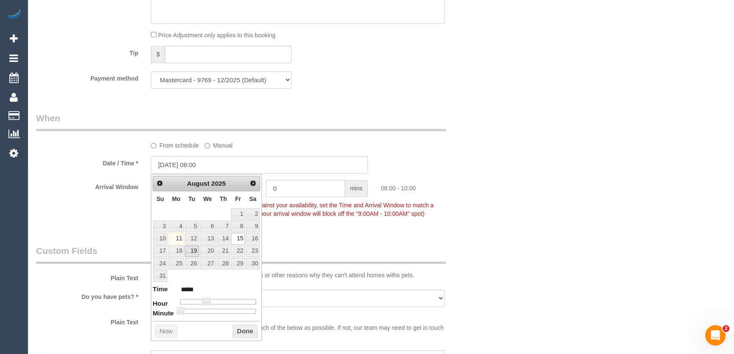
click at [194, 247] on link "19" at bounding box center [192, 250] width 14 height 11
click at [204, 301] on span at bounding box center [206, 301] width 8 height 8
type input "[DATE] 09:00"
type input "*****"
type input "[DATE] 10:00"
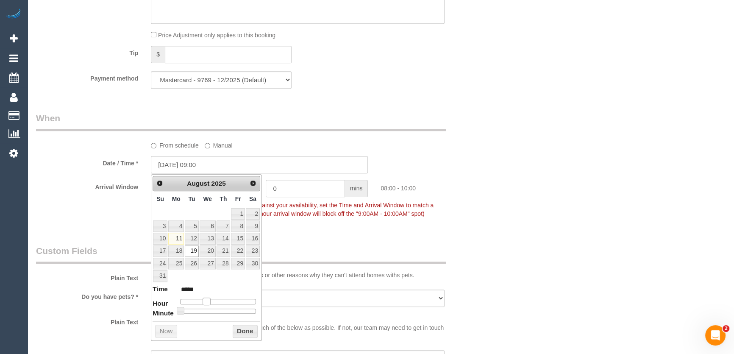
type input "*****"
type input "[DATE] 11:00"
type input "*****"
type input "[DATE] 12:00"
type input "*****"
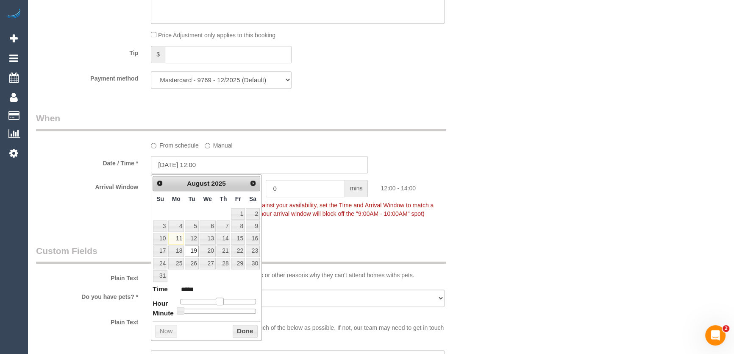
drag, startPoint x: 204, startPoint y: 301, endPoint x: 216, endPoint y: 301, distance: 12.3
click at [216, 301] on span at bounding box center [220, 301] width 8 height 8
click at [225, 299] on div at bounding box center [218, 301] width 76 height 5
type input "[DATE] 13:00"
type input "*****"
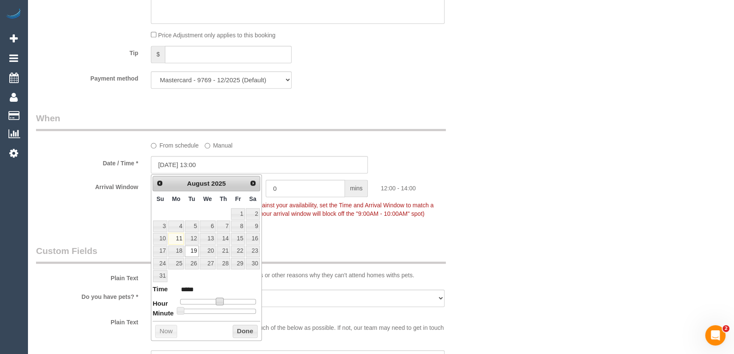
click at [223, 299] on span at bounding box center [220, 301] width 8 height 8
click at [342, 226] on fieldset "When From schedule Manual Date / Time * [DATE] 13:00 Arrival Window 2 hrs 0 min…" at bounding box center [259, 170] width 447 height 116
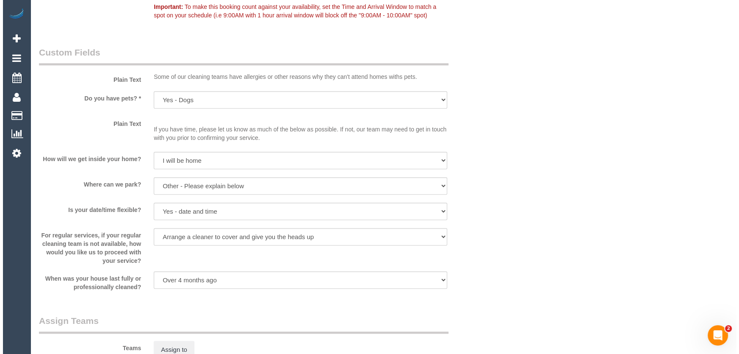
scroll to position [1038, 0]
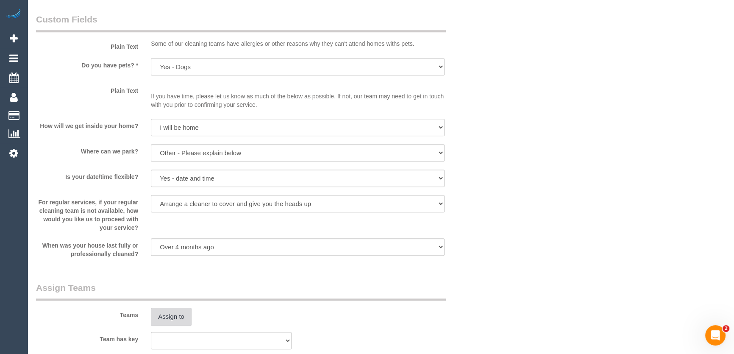
click at [168, 320] on button "Assign to" at bounding box center [171, 317] width 41 height 18
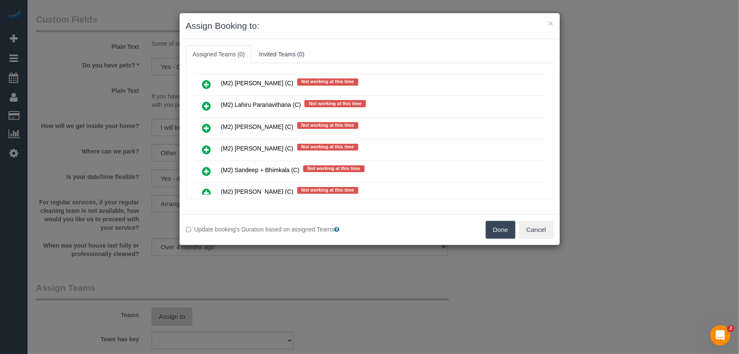
scroll to position [2291, 0]
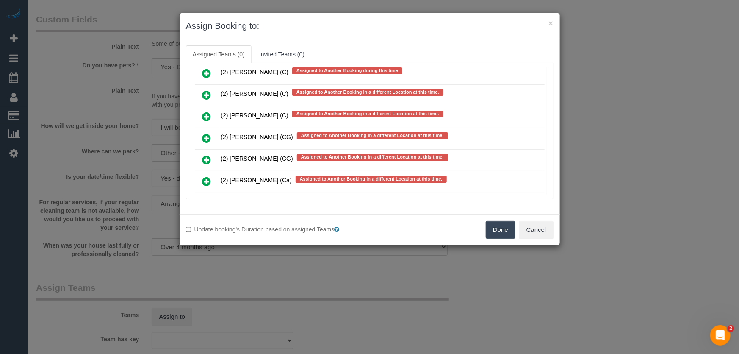
click at [205, 176] on icon at bounding box center [206, 181] width 9 height 10
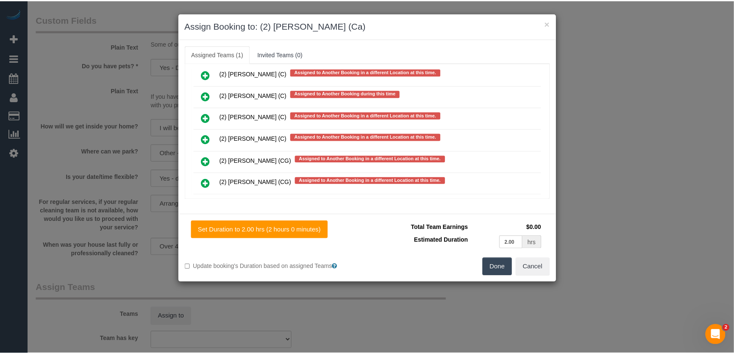
scroll to position [2314, 0]
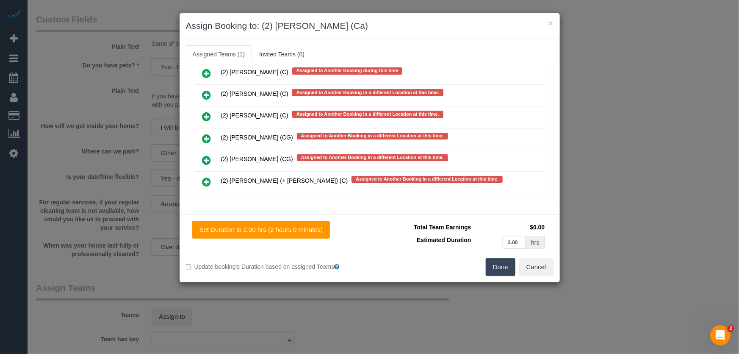
click at [512, 269] on button "Done" at bounding box center [501, 267] width 30 height 18
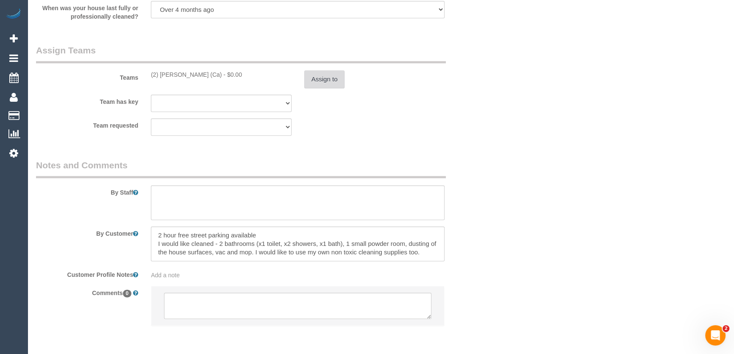
scroll to position [1307, 0]
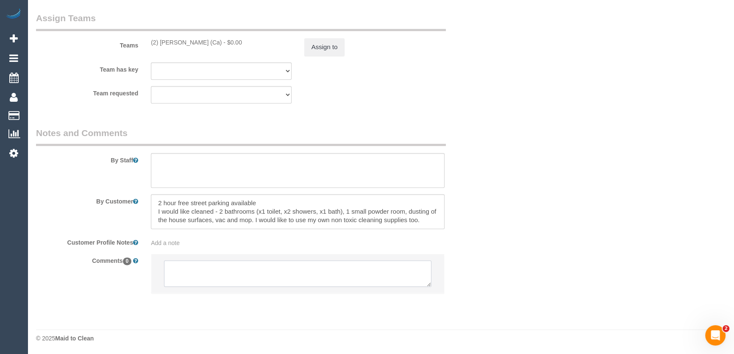
click at [231, 274] on textarea at bounding box center [297, 273] width 267 height 26
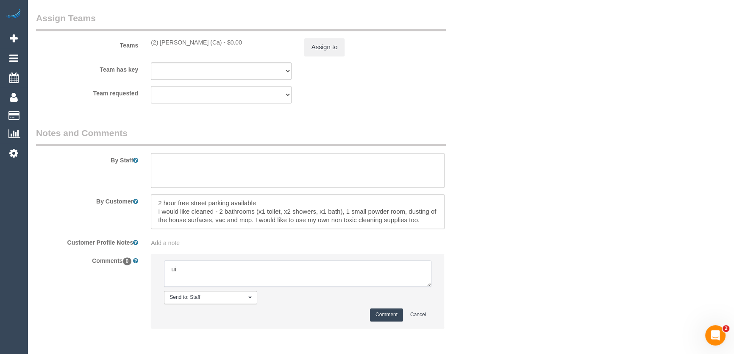
type textarea "u"
type textarea "inf customer of day/time"
click at [391, 316] on button "Comment" at bounding box center [386, 314] width 33 height 13
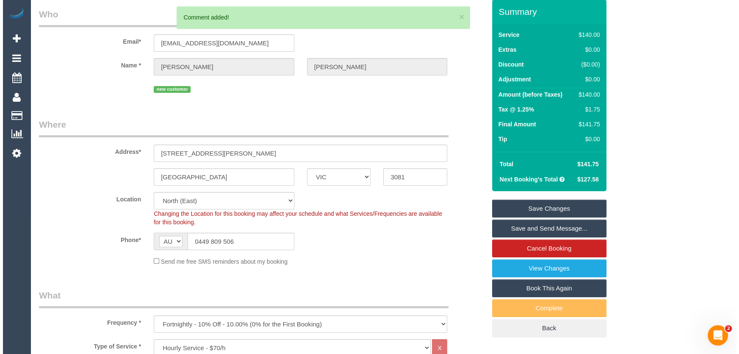
scroll to position [0, 0]
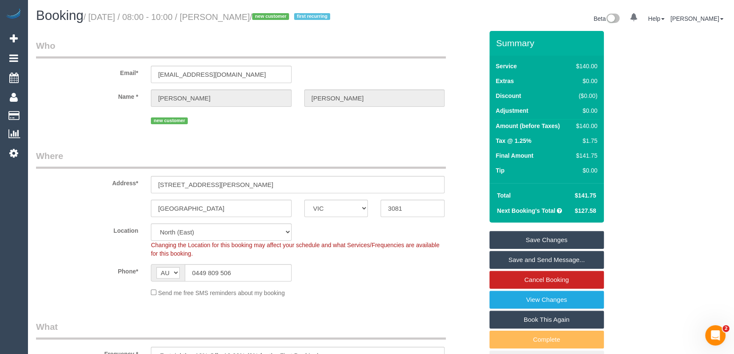
click at [224, 19] on small "/ August 15, 2025 / 08:00 - 10:00 / Claire Burum / new customer first recurring" at bounding box center [207, 16] width 249 height 9
copy small "Claire Burum"
click at [545, 242] on link "Save Changes" at bounding box center [546, 240] width 114 height 18
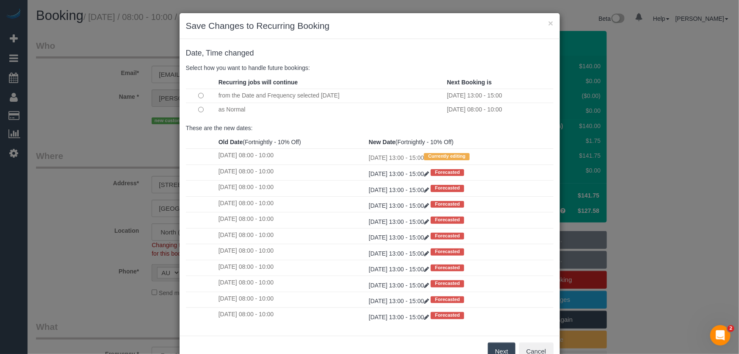
click at [496, 349] on button "Next" at bounding box center [502, 351] width 28 height 18
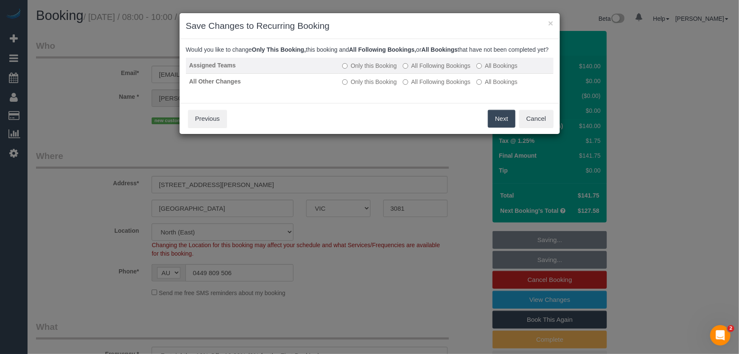
click at [433, 70] on label "All Following Bookings" at bounding box center [437, 65] width 68 height 8
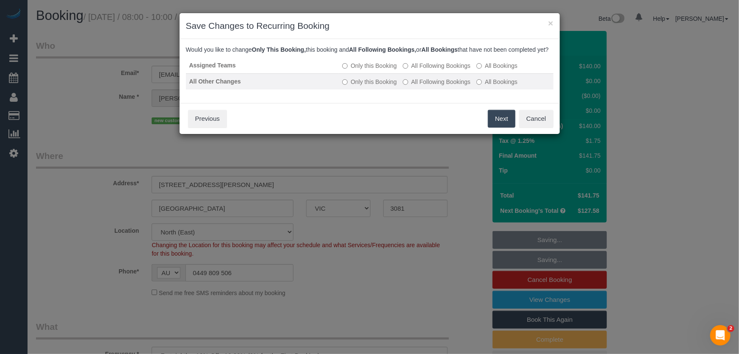
click at [434, 86] on label "All Following Bookings" at bounding box center [437, 82] width 68 height 8
click at [495, 128] on button "Save" at bounding box center [501, 119] width 29 height 18
click at [495, 128] on div "Save Cancel Previous" at bounding box center [370, 118] width 380 height 31
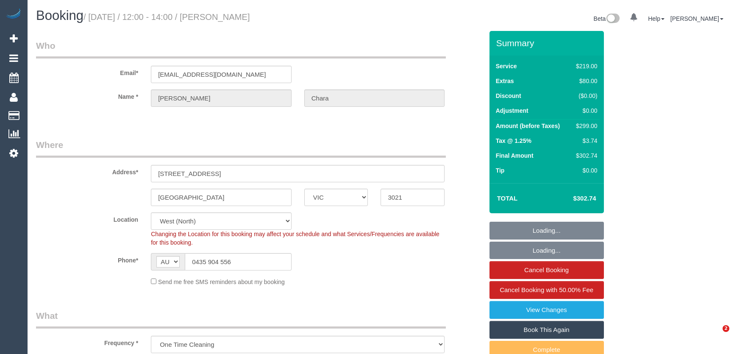
select select "VIC"
select select "string:stripe-pm_1RqNWF2GScqysDRVHc6FQPqy"
select select "spot1"
select select "number:27"
select select "number:14"
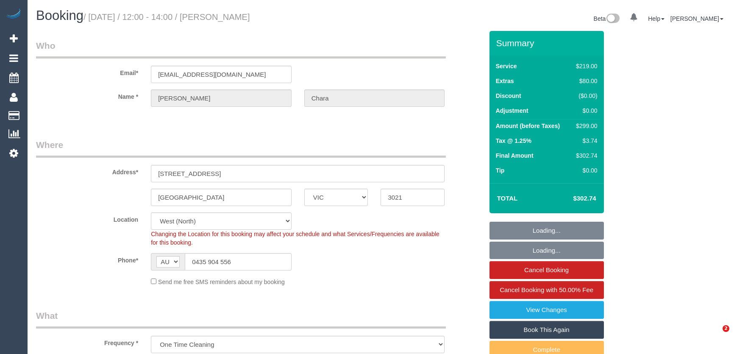
select select "number:19"
select select "number:24"
select select "number:33"
select select "number:12"
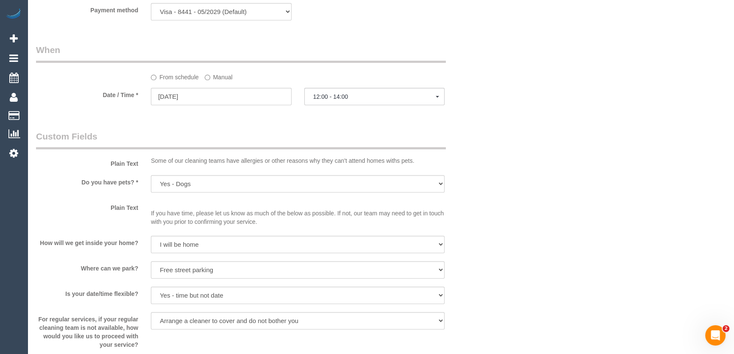
scroll to position [885, 0]
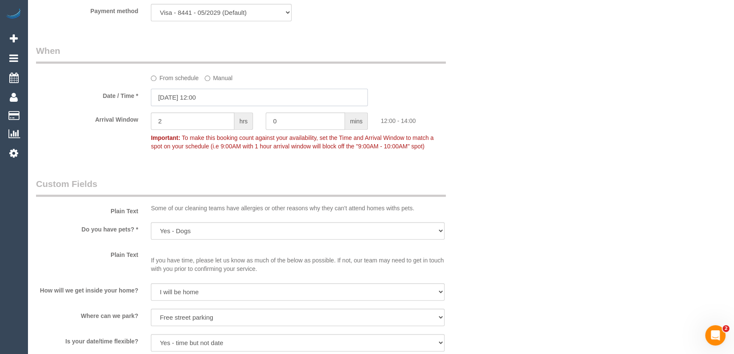
click at [213, 100] on input "12/08/2025 12:00" at bounding box center [259, 97] width 217 height 17
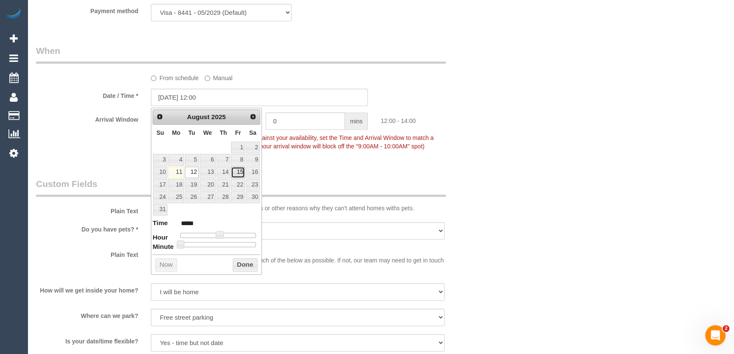
click at [236, 172] on link "15" at bounding box center [238, 171] width 14 height 11
type input "15/08/2025 12:00"
click at [298, 169] on div "Who Email* t.harbalis@hotmail.com Name * tina Chara Where Address* 65 Kinterbur…" at bounding box center [260, 112] width 460 height 1932
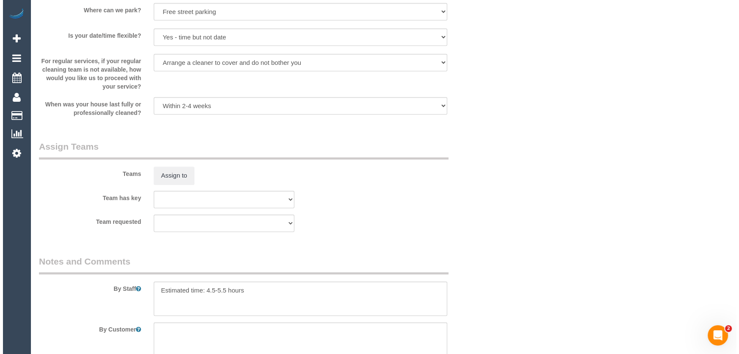
scroll to position [1194, 0]
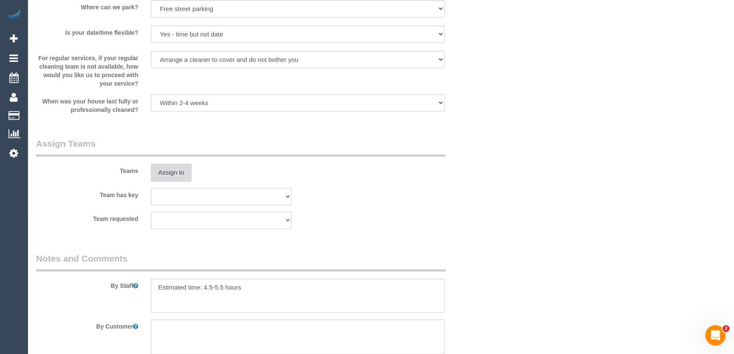
click at [180, 171] on button "Assign to" at bounding box center [171, 173] width 41 height 18
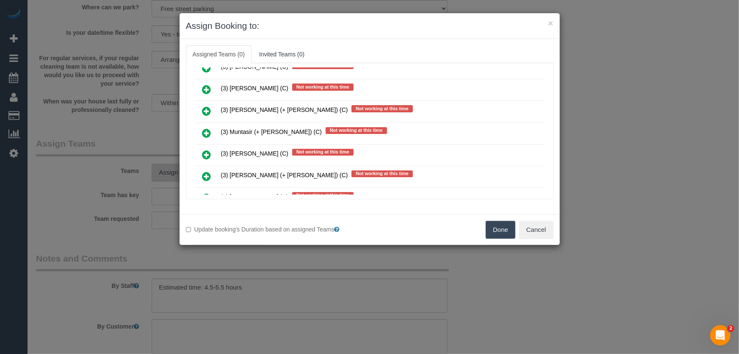
scroll to position [116, 0]
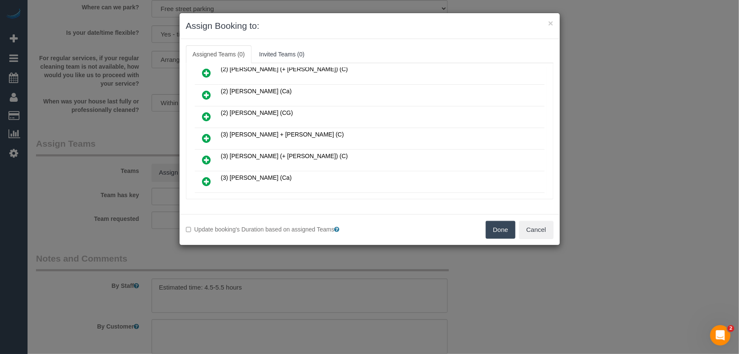
click at [208, 133] on icon at bounding box center [206, 138] width 9 height 10
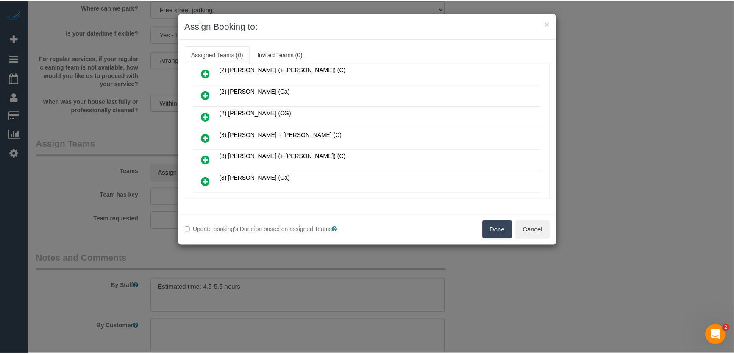
scroll to position [136, 0]
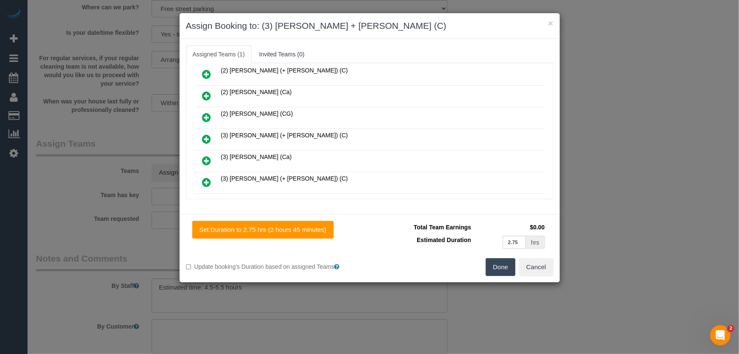
click at [497, 265] on button "Done" at bounding box center [501, 267] width 30 height 18
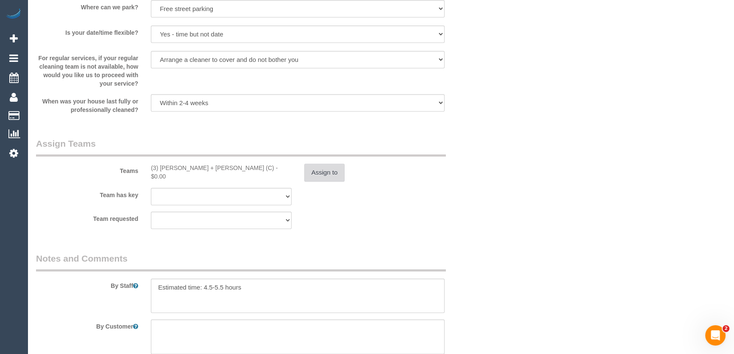
click at [331, 175] on button "Assign to" at bounding box center [324, 173] width 41 height 18
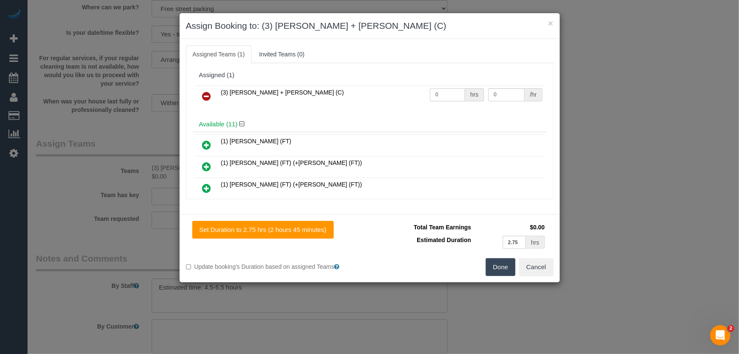
click at [445, 95] on input "0" at bounding box center [447, 94] width 35 height 13
type input "1"
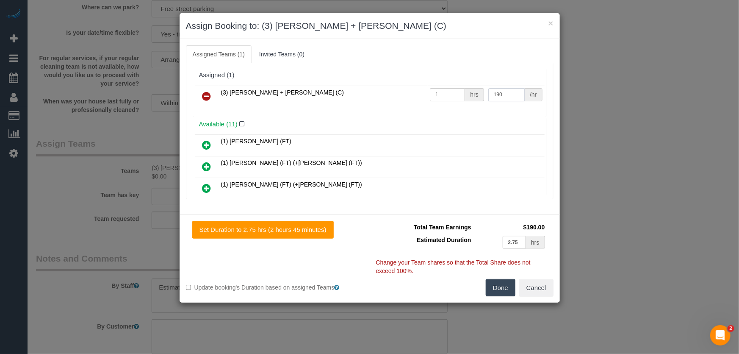
type input "190"
click at [506, 286] on button "Done" at bounding box center [501, 288] width 30 height 18
click at [505, 286] on div "Done Cancel" at bounding box center [465, 288] width 190 height 18
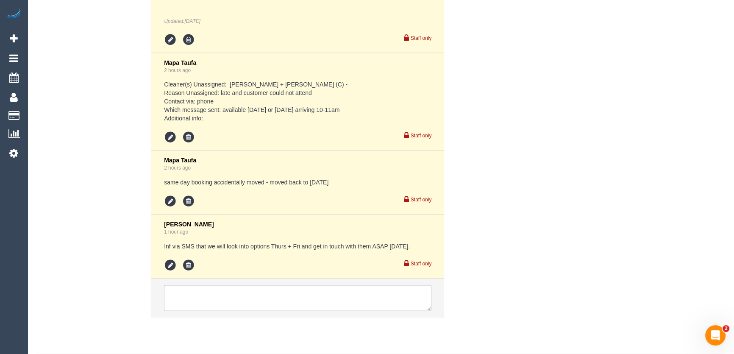
scroll to position [1638, 0]
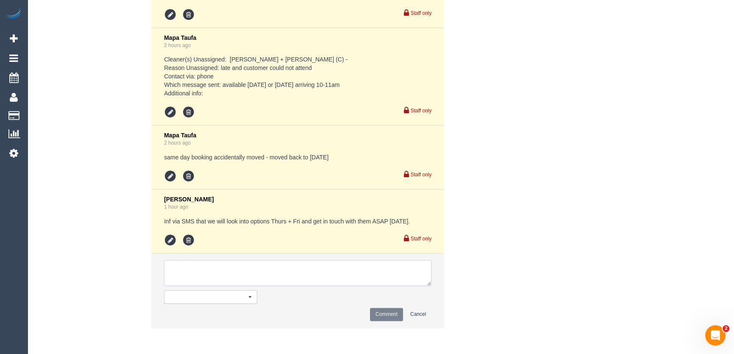
click at [196, 273] on textarea at bounding box center [297, 273] width 267 height 26
type textarea "inf day/time"
click at [387, 315] on button "Comment" at bounding box center [386, 314] width 33 height 13
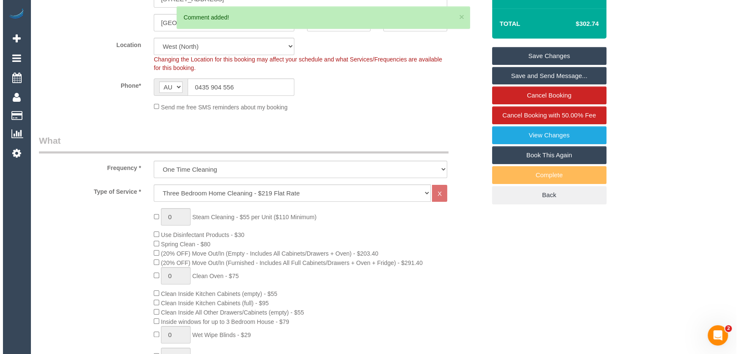
scroll to position [0, 0]
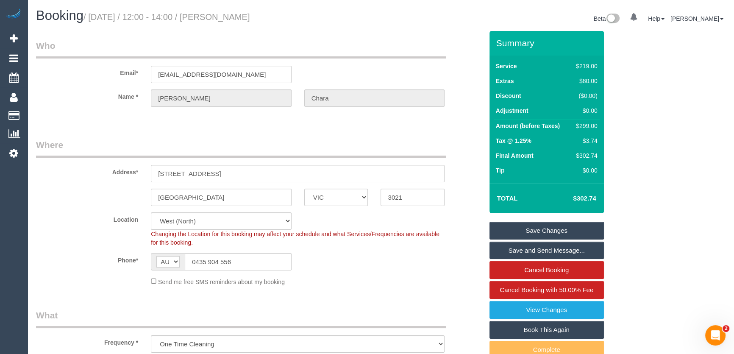
click at [221, 17] on small "/ August 12, 2025 / 12:00 - 14:00 / tina Chara" at bounding box center [166, 16] width 166 height 9
copy small "tina Chara"
click at [543, 230] on link "Save Changes" at bounding box center [546, 231] width 114 height 18
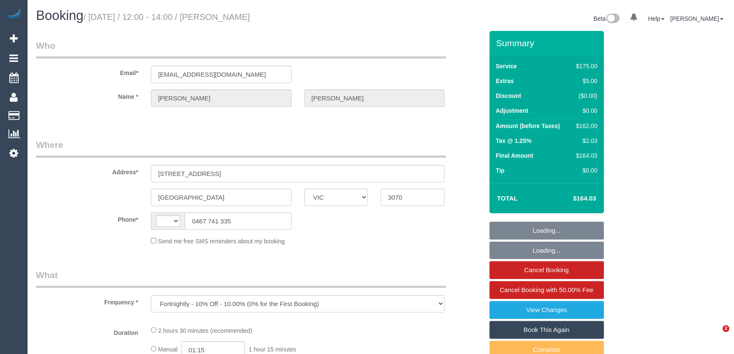
select select "VIC"
select select "string:stripe-pm_1Ht9YO2GScqysDRV8bIY9SR2"
select select "string:AU"
select select "number:28"
select select "number:14"
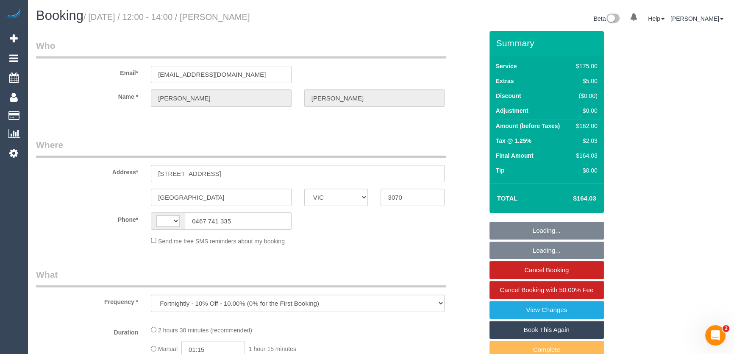
select select "number:19"
select select "number:22"
select select "number:13"
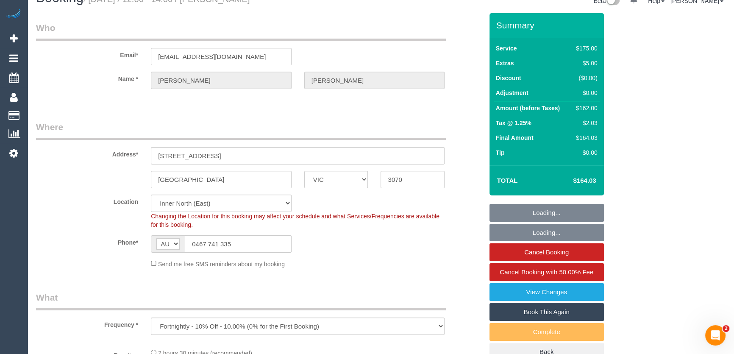
select select "object:700"
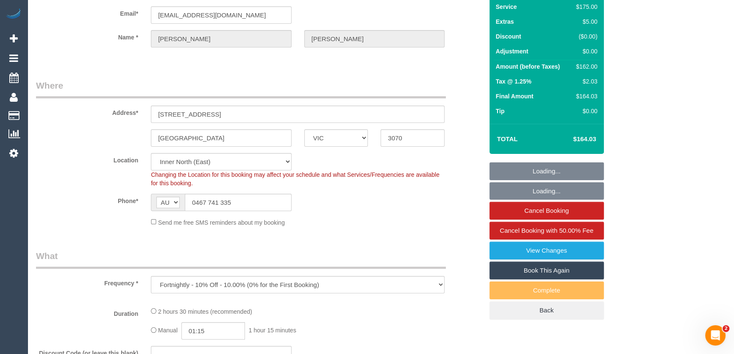
select select "150"
select select "spot1"
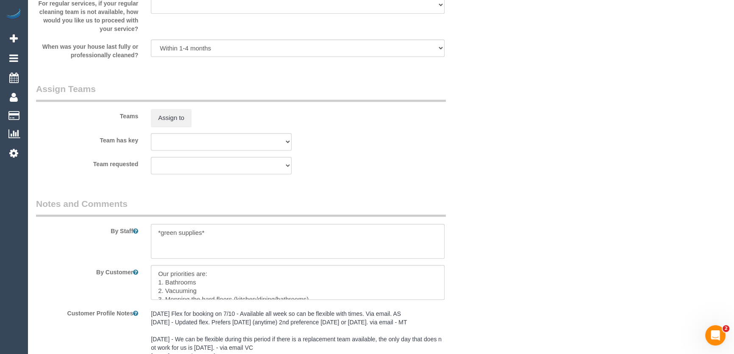
scroll to position [1502, 0]
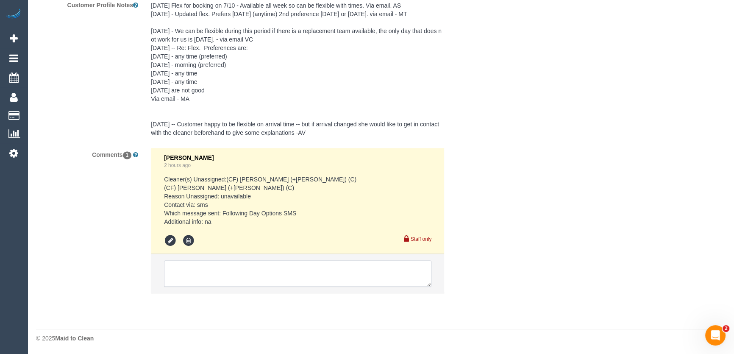
click at [216, 275] on textarea at bounding box center [297, 273] width 267 height 26
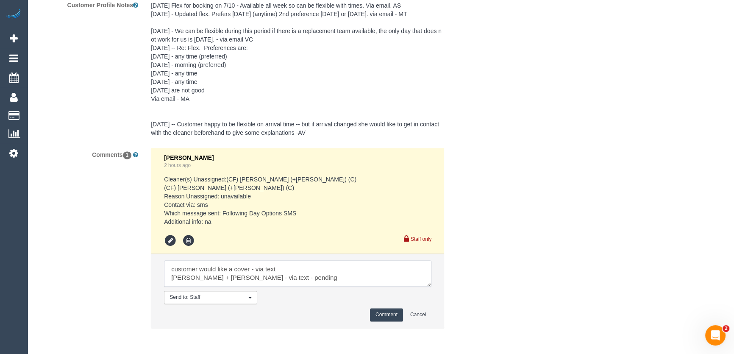
type textarea "customer would like a cover - via text Juliana + Estefania - via text - pending"
click at [384, 315] on button "Comment" at bounding box center [386, 314] width 33 height 13
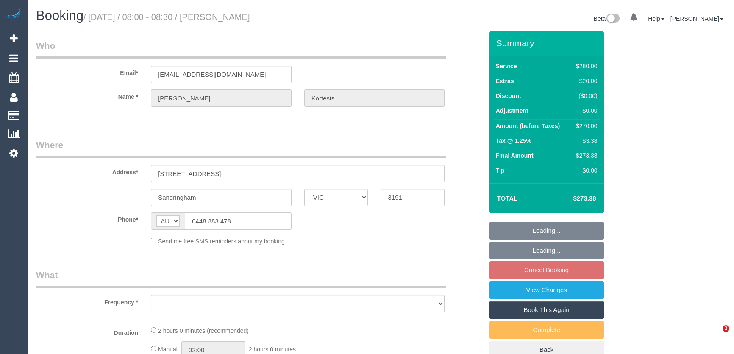
select select "VIC"
select select "number:27"
select select "number:14"
select select "number:19"
select select "number:23"
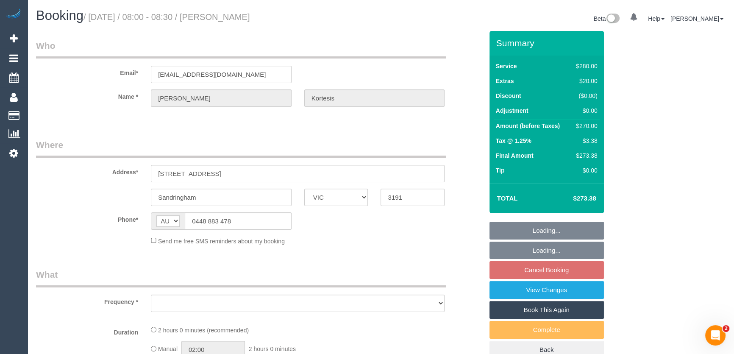
select select "number:35"
select select "number:12"
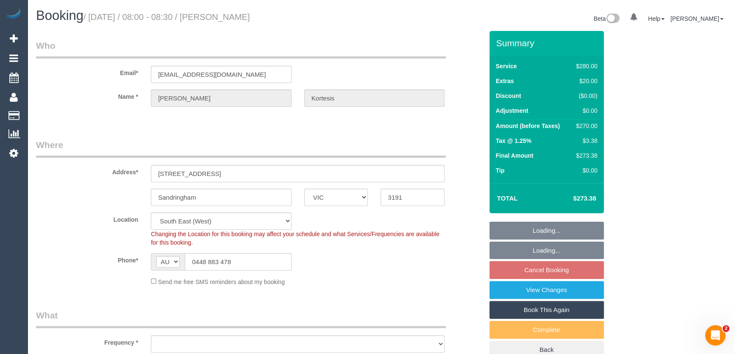
select select "object:712"
select select "string:stripe-pm_1Nl3Fx2GScqysDRVzw30aQpn"
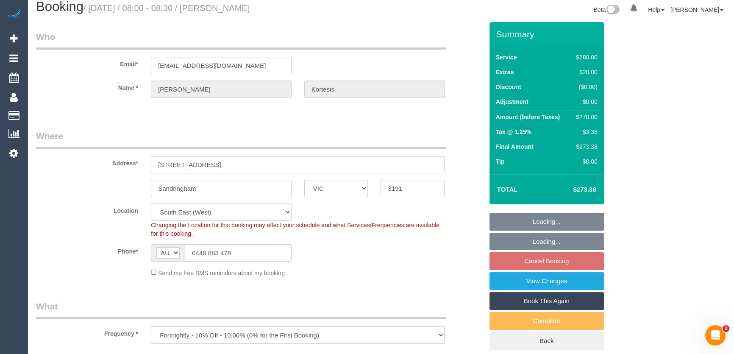
select select "object:883"
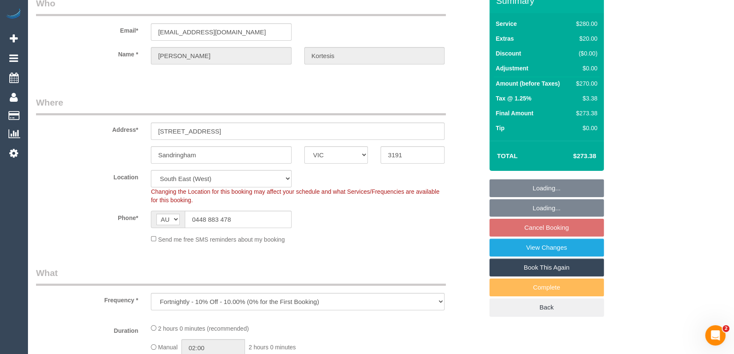
select select "2"
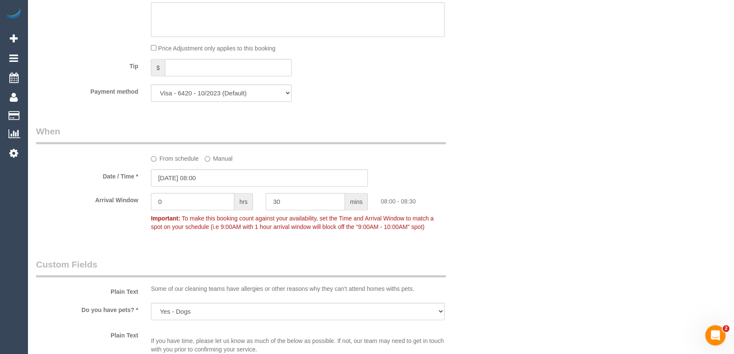
scroll to position [885, 0]
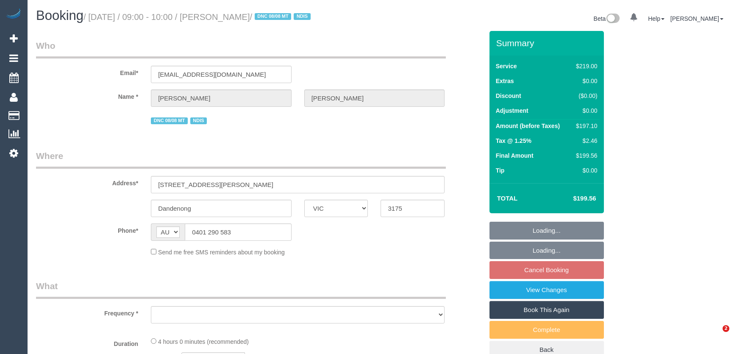
select select "VIC"
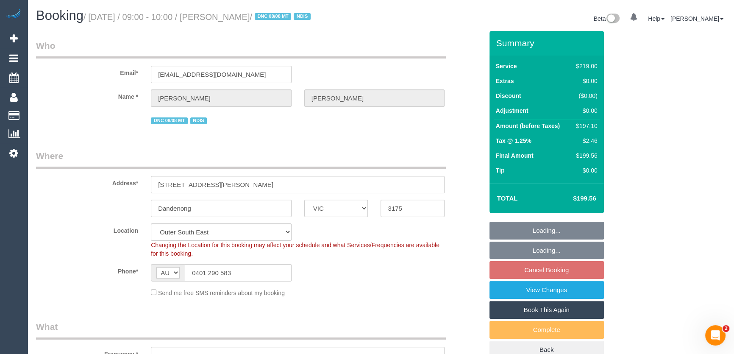
select select "object:677"
select select "number:28"
select select "number:14"
select select "number:19"
select select "number:22"
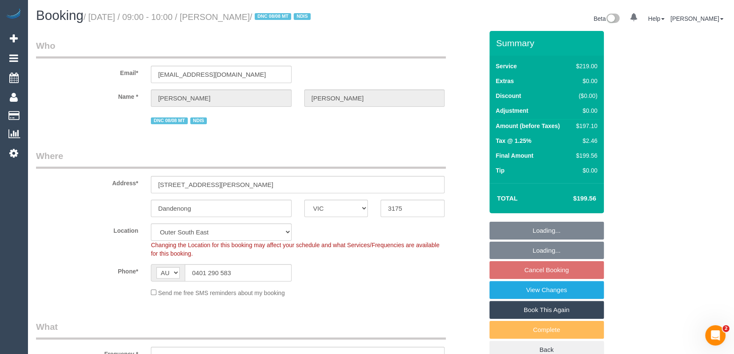
select select "number:34"
select select "object:792"
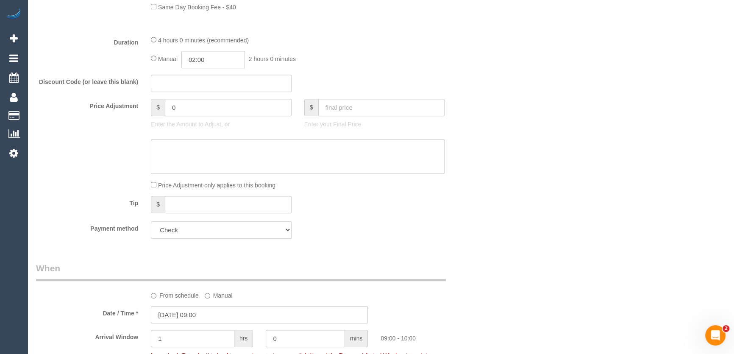
scroll to position [577, 0]
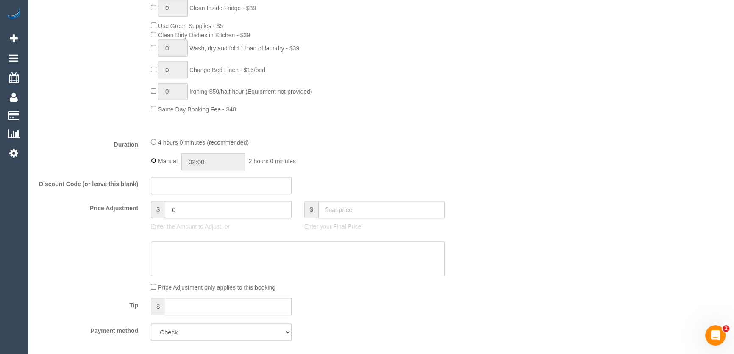
type input "04:00"
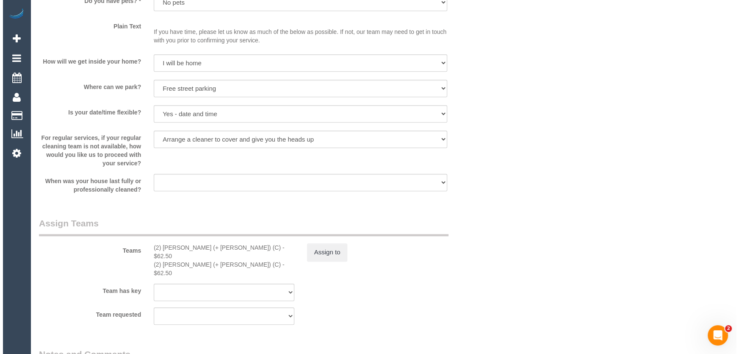
scroll to position [1194, 0]
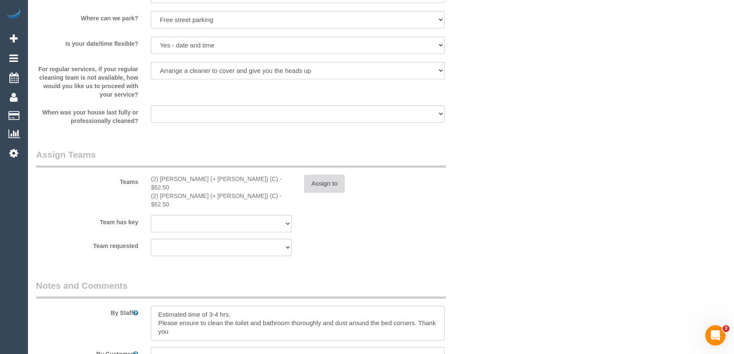
click at [327, 186] on button "Assign to" at bounding box center [324, 184] width 41 height 18
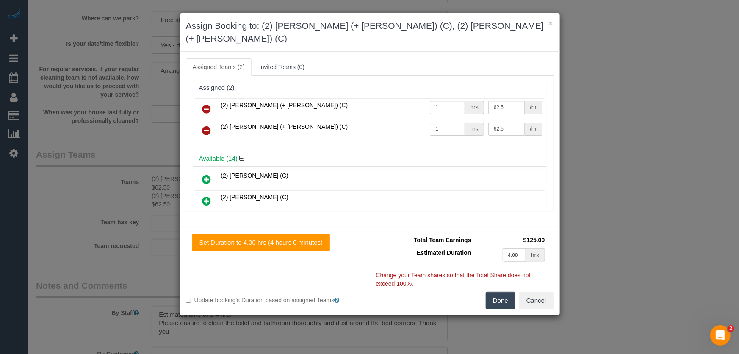
click at [208, 104] on icon at bounding box center [206, 109] width 9 height 10
click at [208, 125] on icon at bounding box center [206, 130] width 9 height 10
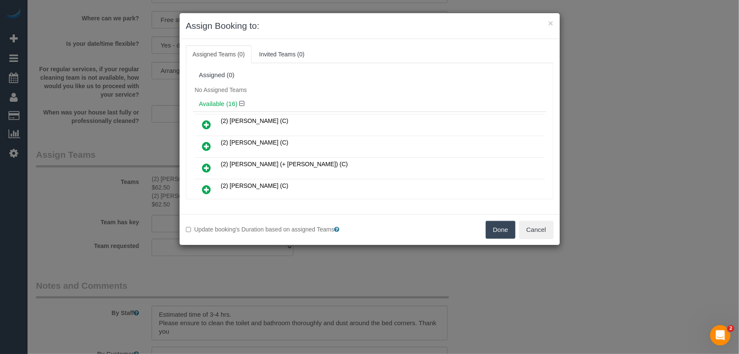
scroll to position [138, 0]
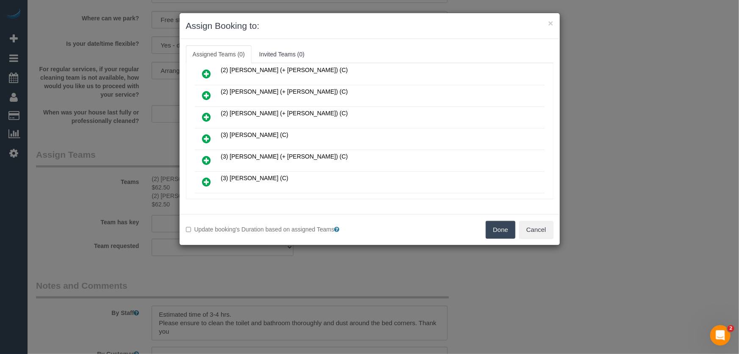
click at [204, 136] on icon at bounding box center [206, 138] width 9 height 10
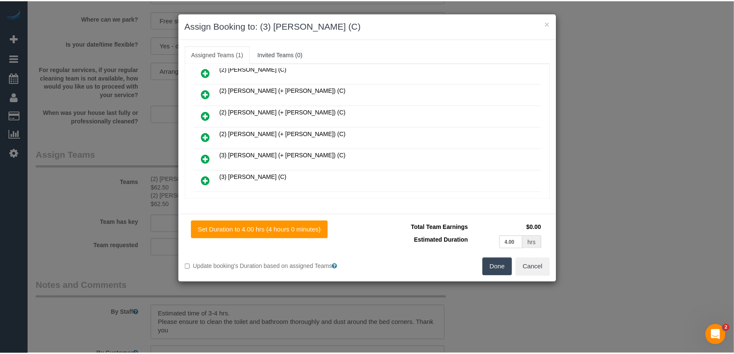
scroll to position [157, 0]
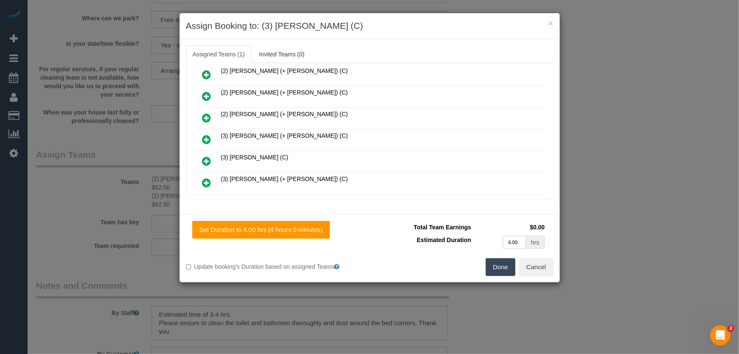
click at [501, 263] on button "Done" at bounding box center [501, 267] width 30 height 18
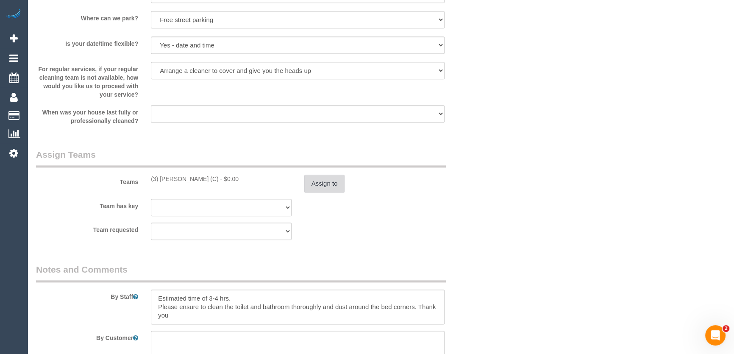
click at [332, 184] on button "Assign to" at bounding box center [324, 184] width 41 height 18
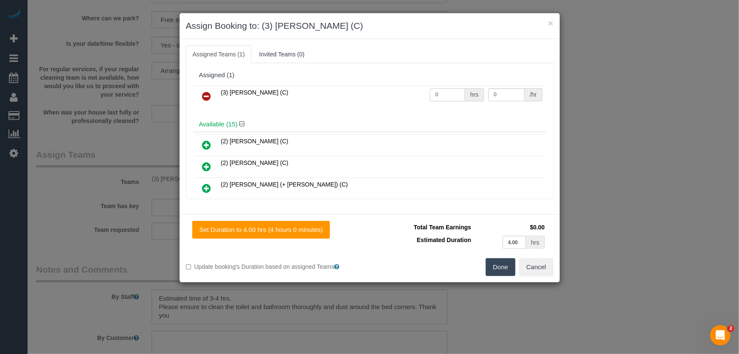
click at [450, 93] on input "0" at bounding box center [447, 94] width 35 height 13
type input "1"
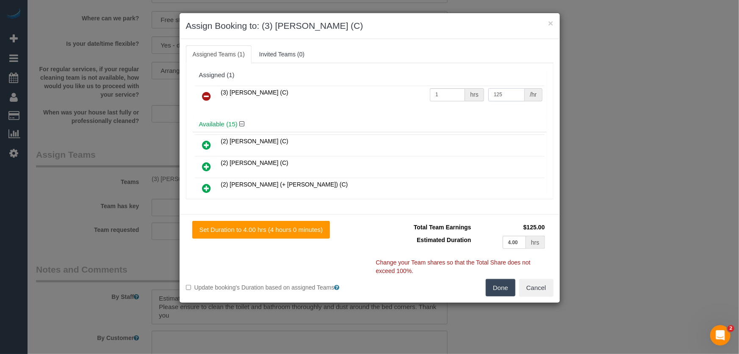
type input "125"
click at [504, 288] on button "Done" at bounding box center [501, 288] width 30 height 18
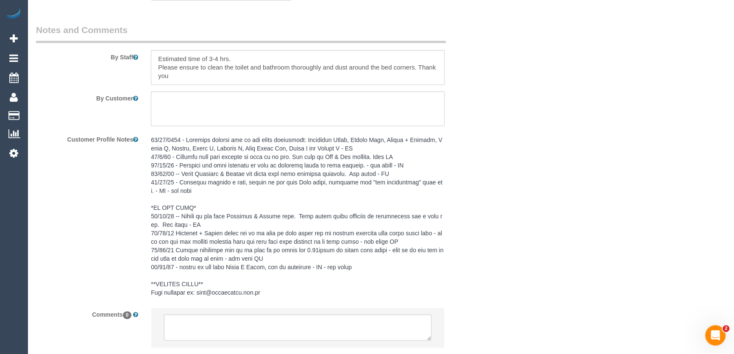
scroll to position [1488, 0]
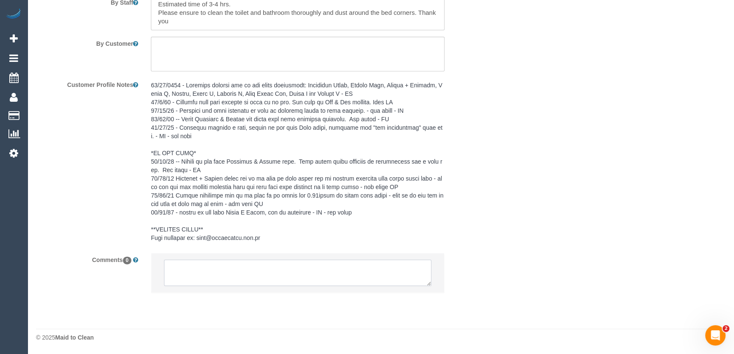
click at [222, 269] on textarea at bounding box center [297, 272] width 267 height 26
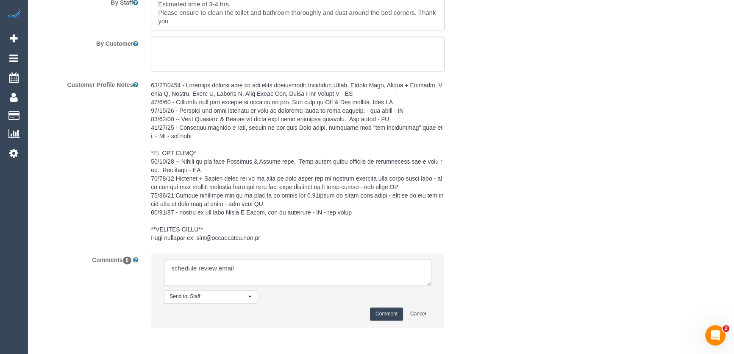
type textarea "schedule review email"
click at [389, 312] on button "Comment" at bounding box center [386, 313] width 33 height 13
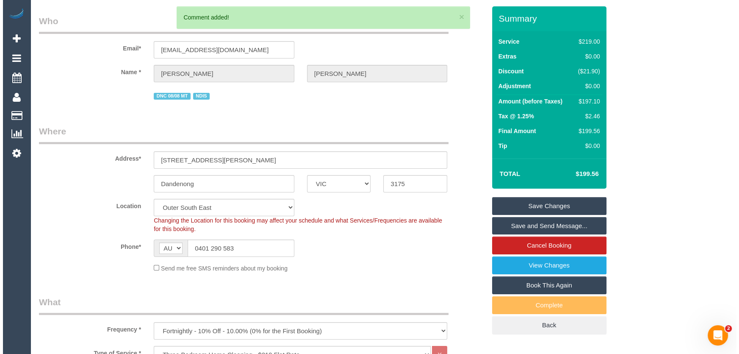
scroll to position [0, 0]
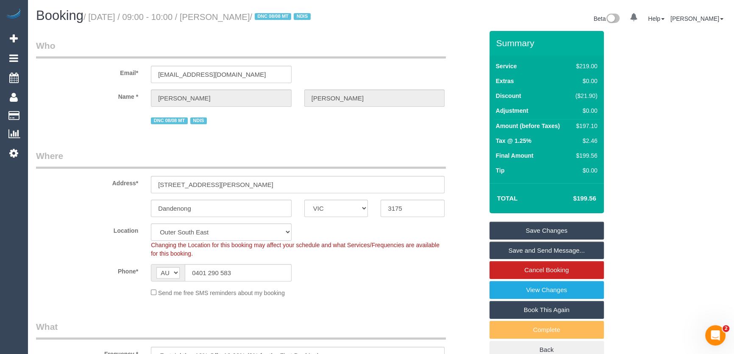
click at [236, 14] on small "/ August 22, 2025 / 09:00 - 10:00 / Sushma Manikkath / DNC 08/08 MT NDIS" at bounding box center [198, 16] width 230 height 9
copy small "[PERSON_NAME]"
click at [531, 230] on link "Save Changes" at bounding box center [546, 231] width 114 height 18
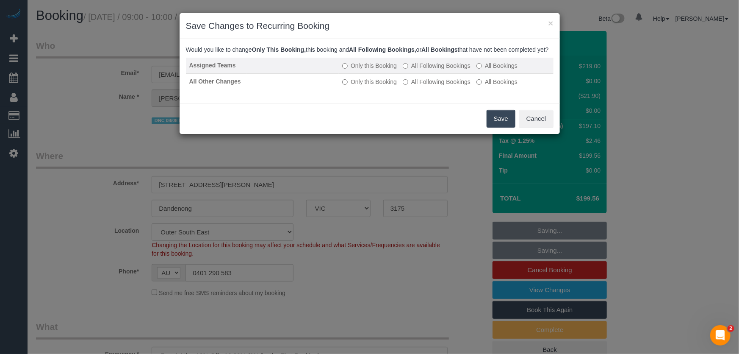
click at [425, 70] on label "All Following Bookings" at bounding box center [437, 65] width 68 height 8
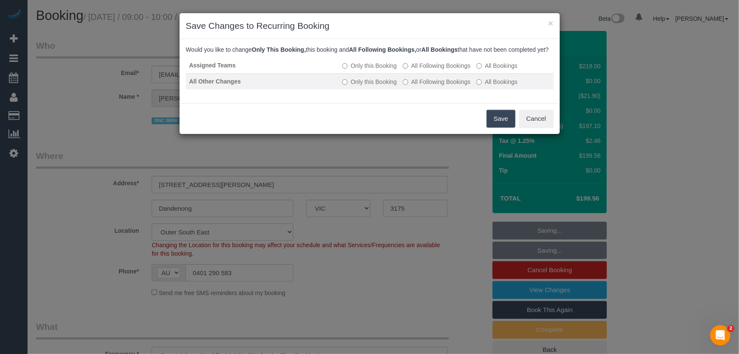
click at [427, 86] on label "All Following Bookings" at bounding box center [437, 82] width 68 height 8
click at [496, 127] on button "Save" at bounding box center [501, 119] width 29 height 18
click at [496, 127] on div "Save Cancel" at bounding box center [370, 118] width 380 height 31
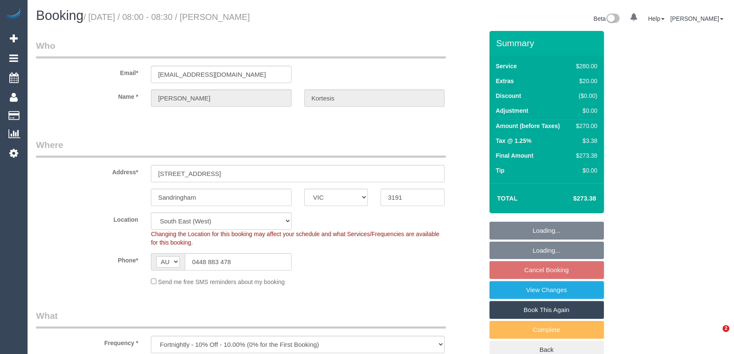
select select "VIC"
select select "object:717"
select select "string:stripe-pm_1Nl3Fx2GScqysDRVzw30aQpn"
select select "2"
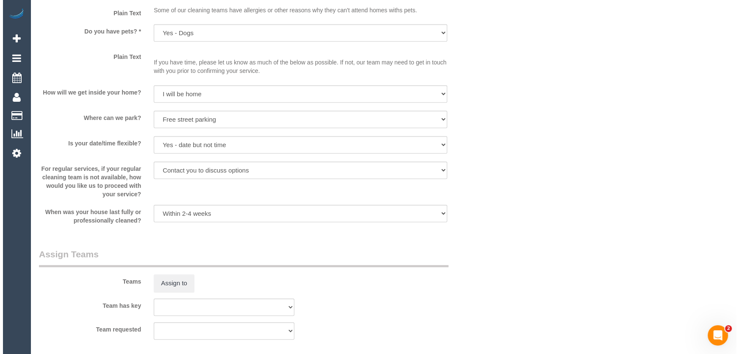
scroll to position [1078, 0]
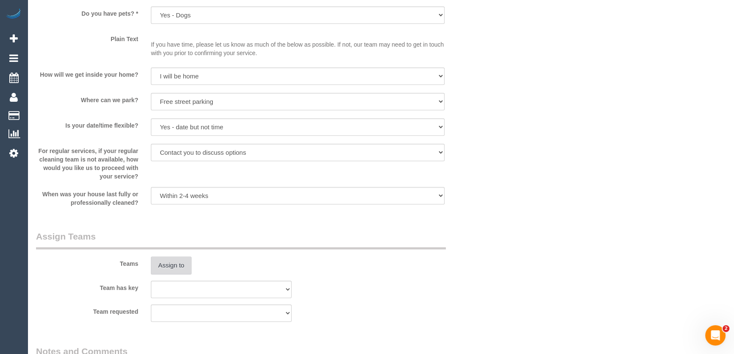
click at [163, 268] on button "Assign to" at bounding box center [171, 265] width 41 height 18
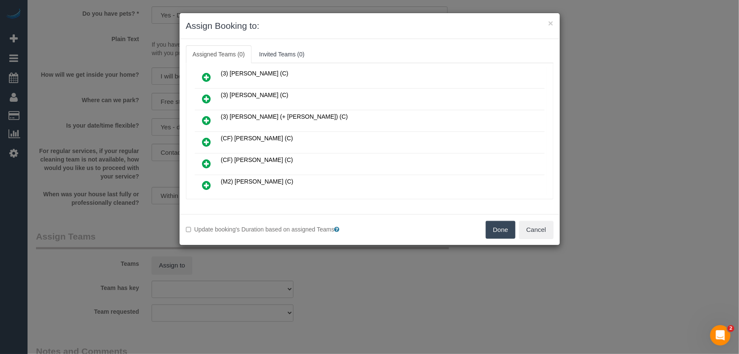
scroll to position [1677, 0]
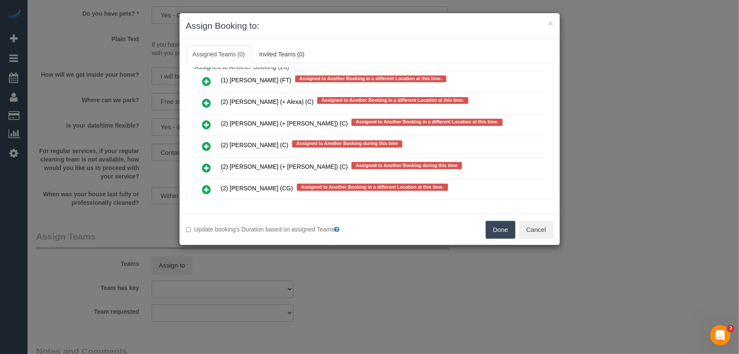
click at [206, 163] on icon at bounding box center [206, 168] width 9 height 10
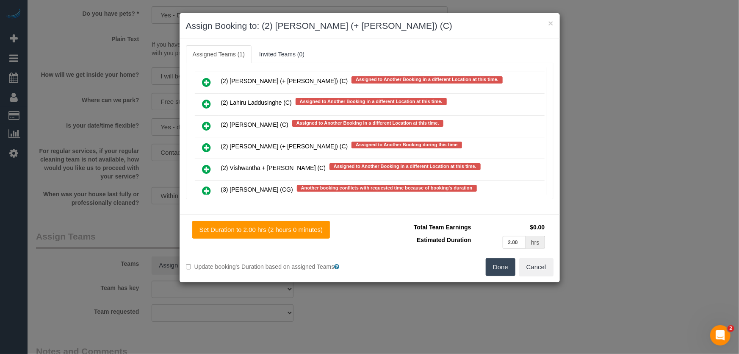
click at [208, 142] on icon at bounding box center [206, 147] width 9 height 10
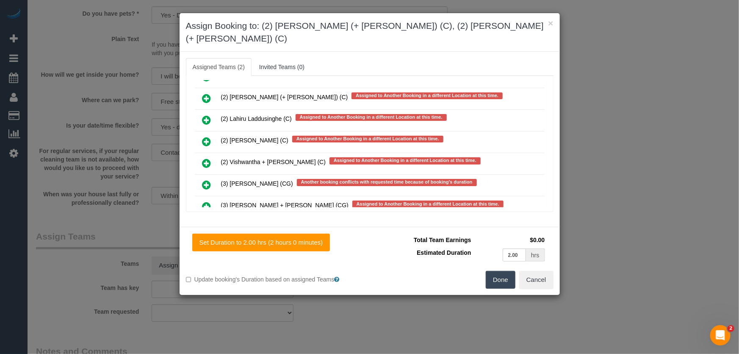
click at [502, 271] on button "Done" at bounding box center [501, 280] width 30 height 18
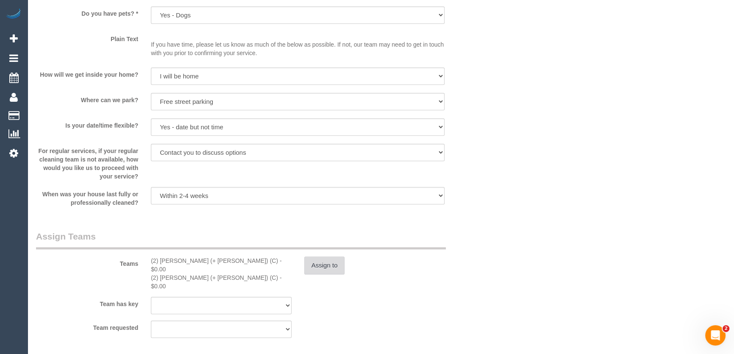
click at [333, 263] on button "Assign to" at bounding box center [324, 265] width 41 height 18
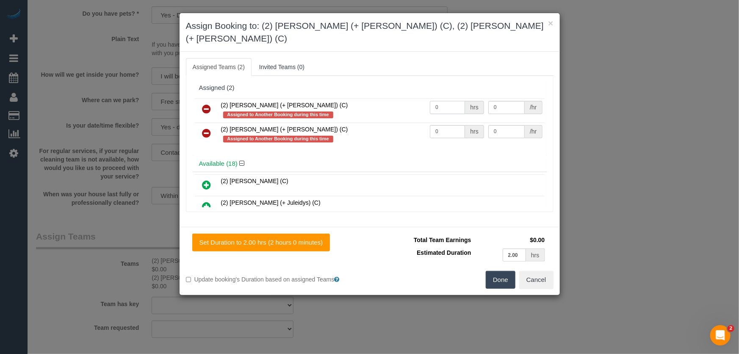
click at [441, 101] on input "0" at bounding box center [447, 107] width 35 height 13
type input "2"
type input "40"
click at [450, 125] on input "0" at bounding box center [447, 131] width 35 height 13
type input "2"
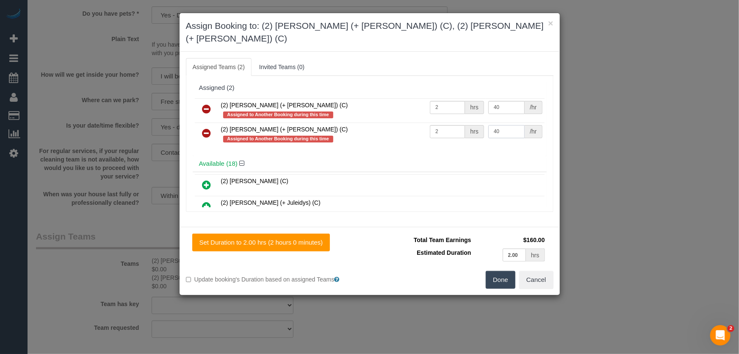
type input "40"
click at [502, 271] on button "Done" at bounding box center [501, 280] width 30 height 18
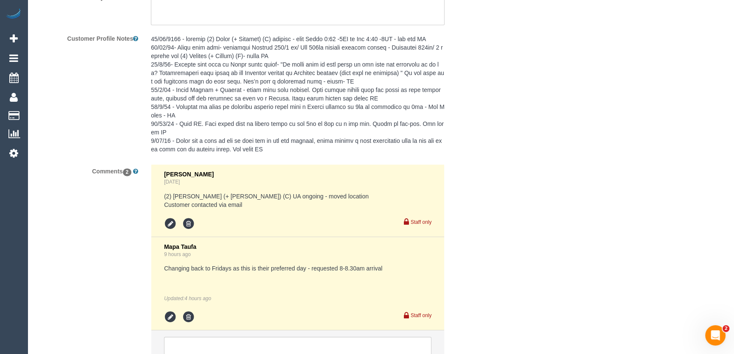
scroll to position [1576, 0]
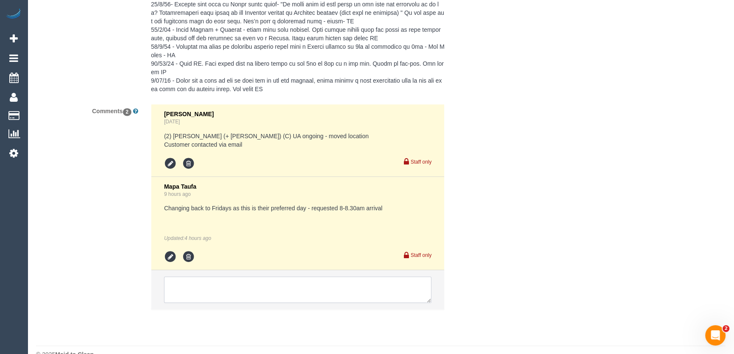
click at [206, 276] on textarea at bounding box center [297, 289] width 267 height 26
drag, startPoint x: 207, startPoint y: 266, endPoint x: 191, endPoint y: 251, distance: 22.5
click at [207, 276] on textarea at bounding box center [297, 289] width 267 height 26
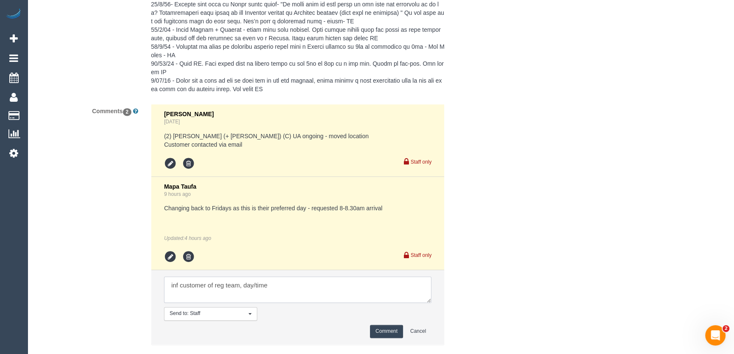
type textarea "inf customer of reg team, day/time"
click at [380, 324] on button "Comment" at bounding box center [386, 330] width 33 height 13
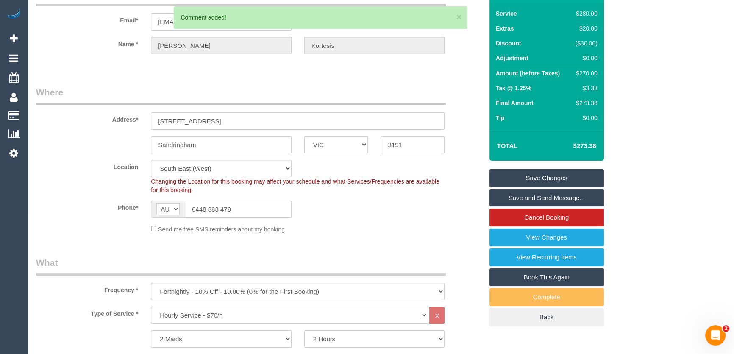
scroll to position [0, 0]
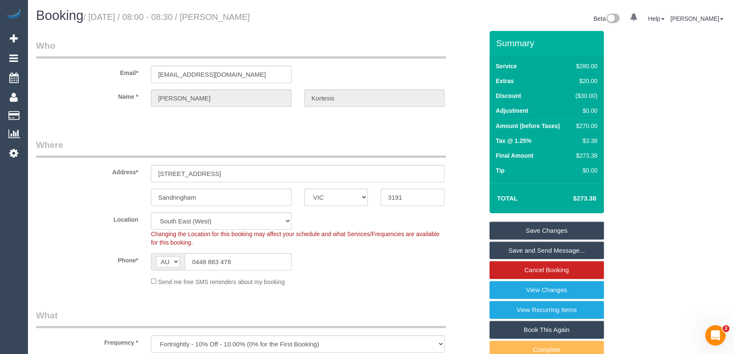
click at [229, 16] on small "/ August 15, 2025 / 08:00 - 08:30 / Tanya Kortesis" at bounding box center [166, 16] width 166 height 9
click at [230, 39] on legend "Who" at bounding box center [241, 48] width 410 height 19
click at [227, 21] on small "/ August 15, 2025 / 08:00 - 08:30 / Tanya Kortesis" at bounding box center [166, 16] width 166 height 9
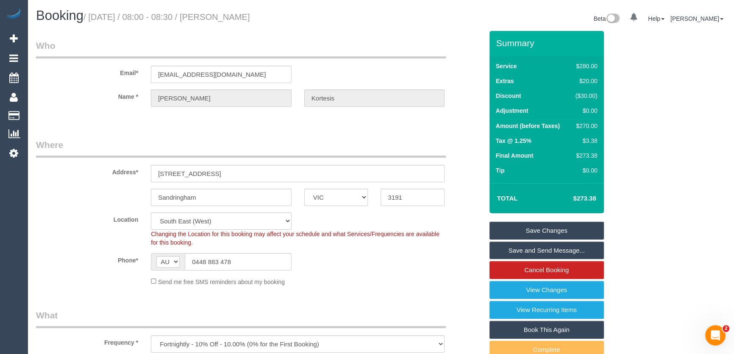
click at [227, 21] on small "/ August 15, 2025 / 08:00 - 08:30 / Tanya Kortesis" at bounding box center [166, 16] width 166 height 9
click at [228, 20] on small "/ August 15, 2025 / 08:00 - 08:30 / Tanya Kortesis" at bounding box center [166, 16] width 166 height 9
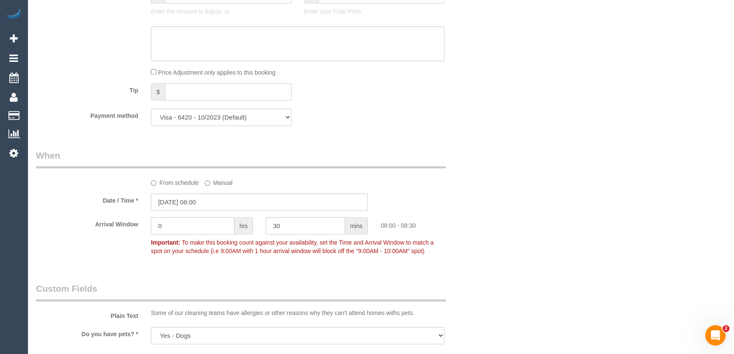
scroll to position [809, 0]
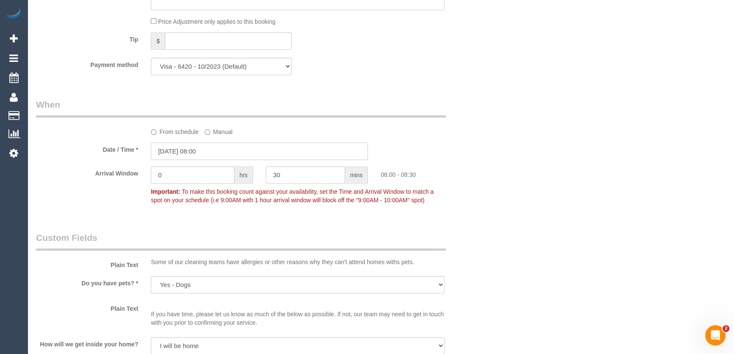
click at [220, 150] on input "15/08/2025 08:00" at bounding box center [259, 150] width 217 height 17
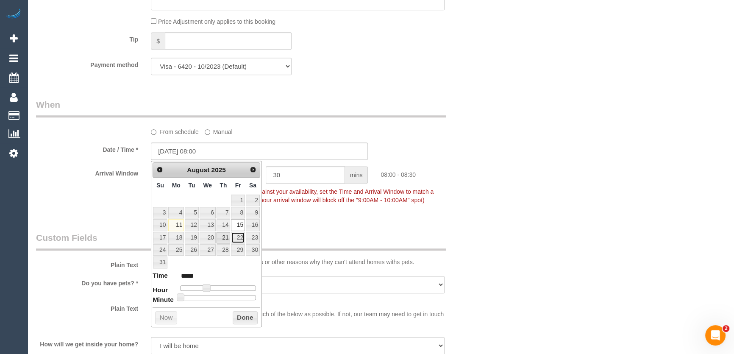
click at [240, 236] on link "22" at bounding box center [238, 237] width 14 height 11
type input "22/08/2025 08:00"
click at [240, 236] on link "22" at bounding box center [238, 237] width 14 height 11
click at [506, 242] on div "Who Email* tanyatwo@bigpond.com Name * Tanya Kortesis Where Address* 42 Keats S…" at bounding box center [380, 197] width 689 height 1950
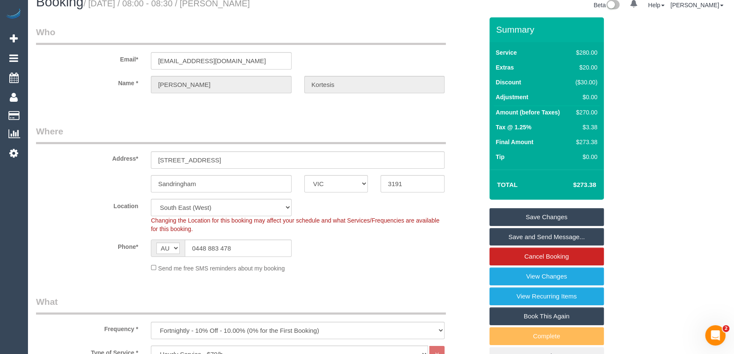
scroll to position [0, 0]
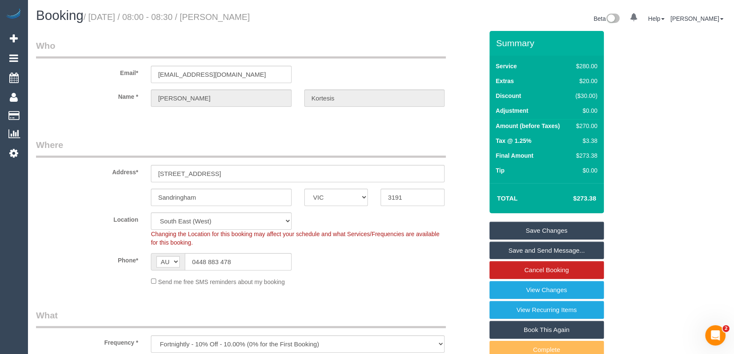
click at [532, 228] on link "Save Changes" at bounding box center [546, 231] width 114 height 18
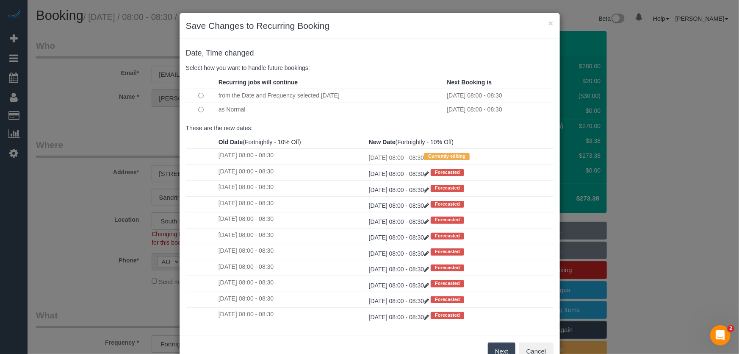
click at [492, 347] on button "Next" at bounding box center [502, 351] width 28 height 18
click at [492, 347] on div "× Save Changes to Recurring Booking Date, Time changed Select how you want to h…" at bounding box center [369, 177] width 739 height 354
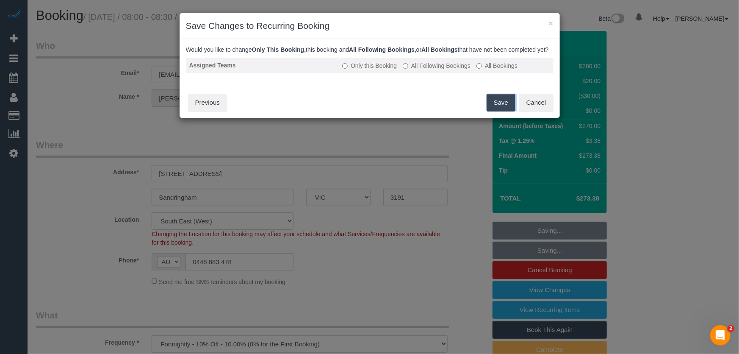
click at [444, 70] on label "All Following Bookings" at bounding box center [437, 65] width 68 height 8
click at [497, 111] on button "Save" at bounding box center [501, 103] width 29 height 18
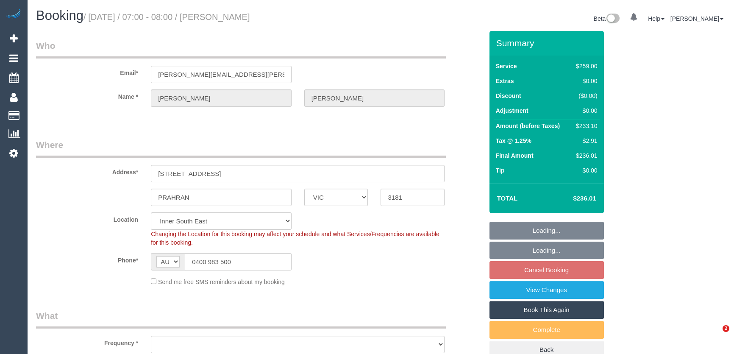
select select "VIC"
select select "string:stripe-pm_1OFrQF2GScqysDRVKJ2bZE9d"
select select "number:28"
select select "number:14"
select select "number:21"
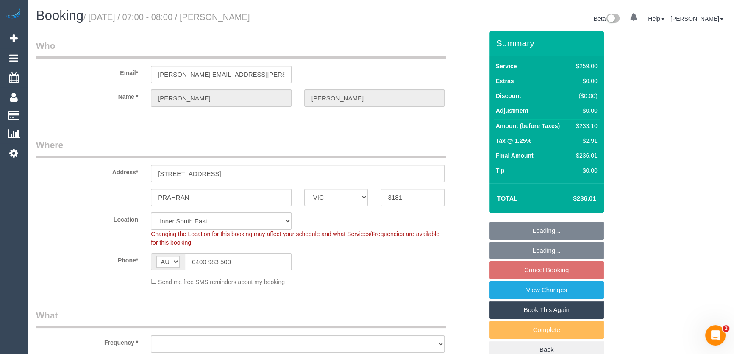
select select "number:24"
select select "number:35"
select select "number:13"
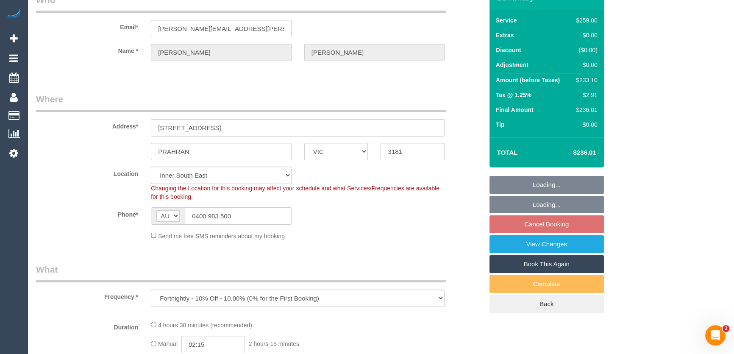
select select "object:795"
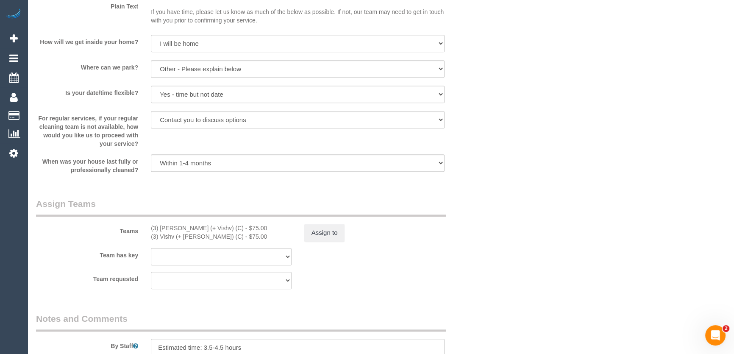
scroll to position [1194, 0]
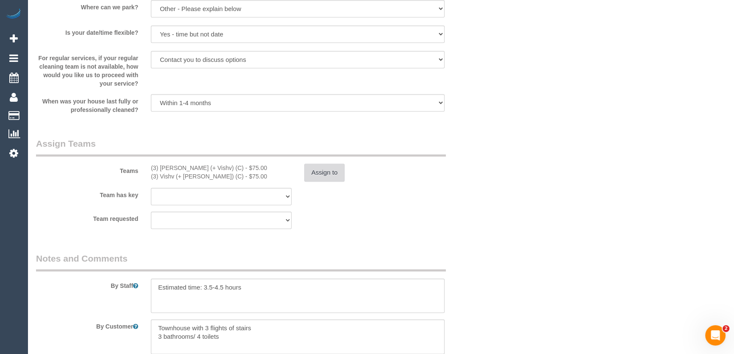
click at [331, 174] on button "Assign to" at bounding box center [324, 173] width 41 height 18
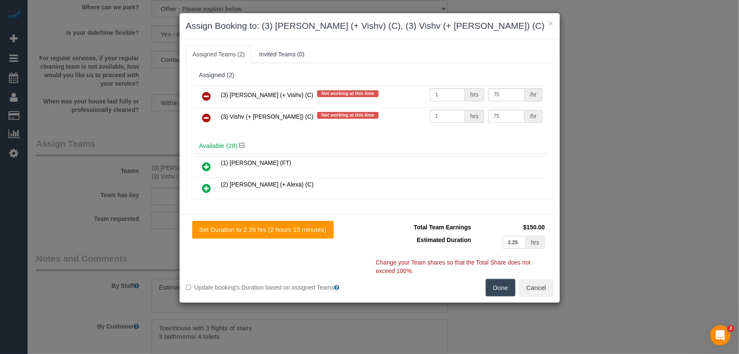
click at [206, 97] on icon at bounding box center [206, 96] width 9 height 10
click at [206, 113] on icon at bounding box center [206, 118] width 9 height 10
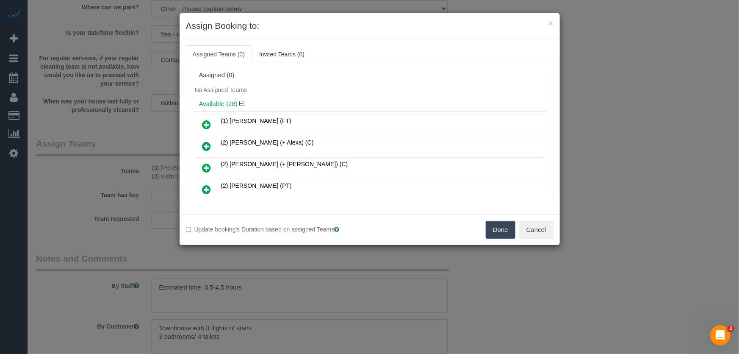
click at [496, 231] on button "Done" at bounding box center [501, 230] width 30 height 18
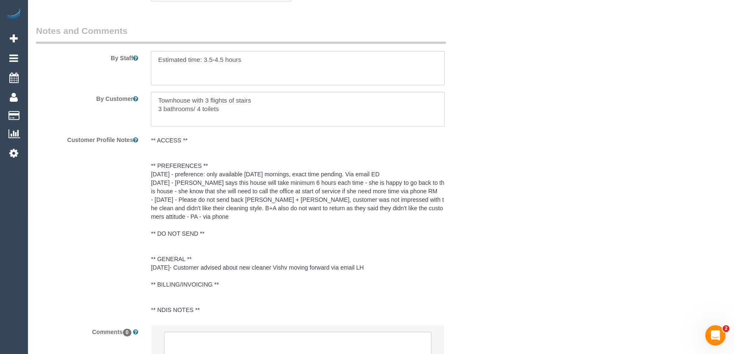
scroll to position [1494, 0]
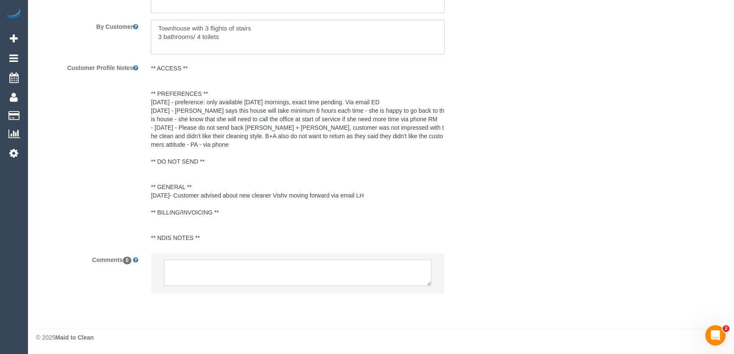
click at [203, 269] on textarea at bounding box center [297, 272] width 267 height 26
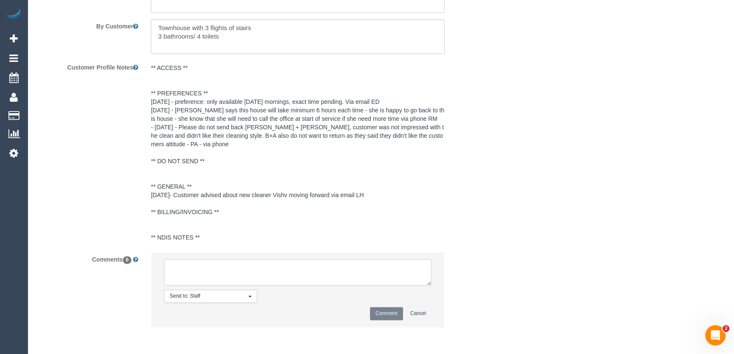
click at [203, 269] on textarea at bounding box center [297, 272] width 267 height 26
type textarea "U/A [PERSON_NAME] + Vishv Customer has not been informed ask [PERSON_NAME] + [P…"
click at [383, 316] on button "Comment" at bounding box center [386, 313] width 33 height 13
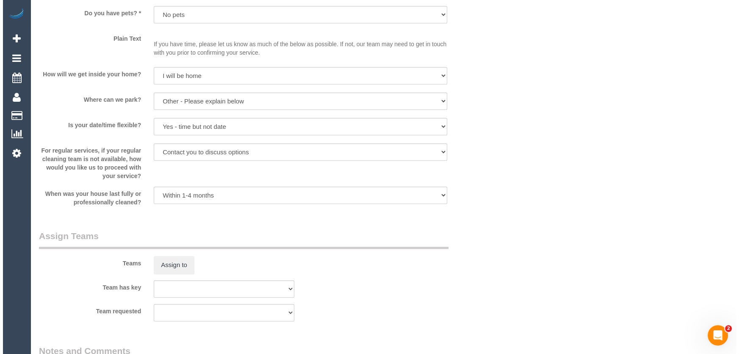
scroll to position [1194, 0]
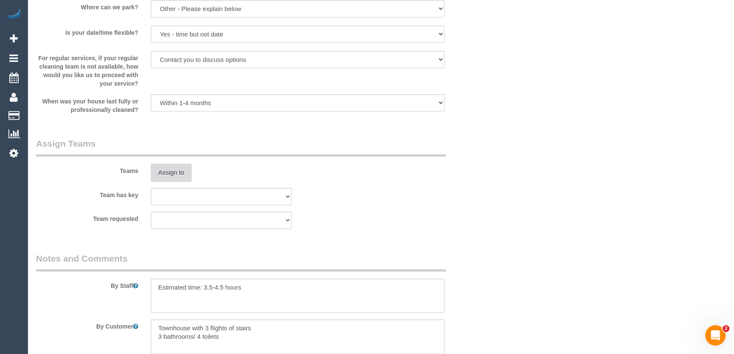
click at [172, 173] on button "Assign to" at bounding box center [171, 173] width 41 height 18
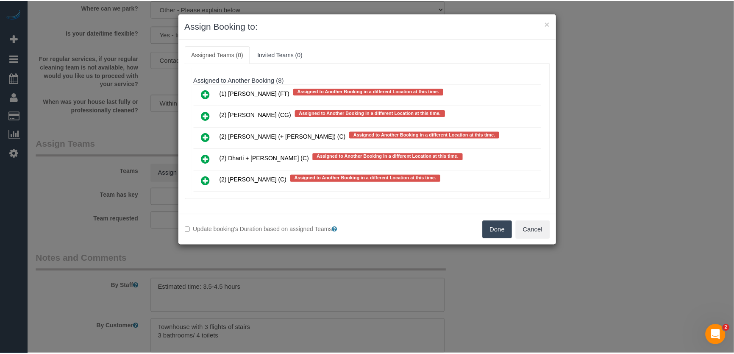
scroll to position [2300, 0]
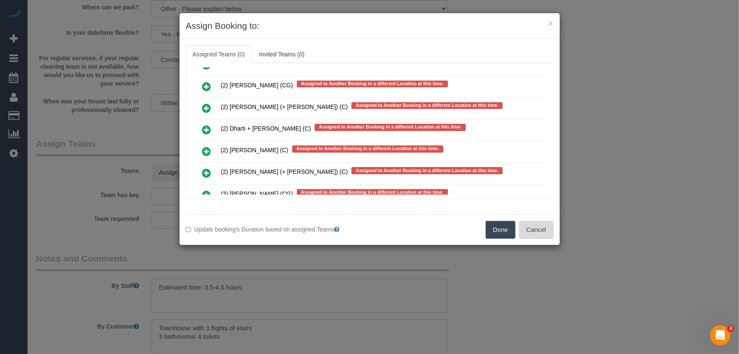
click at [535, 229] on button "Cancel" at bounding box center [536, 230] width 34 height 18
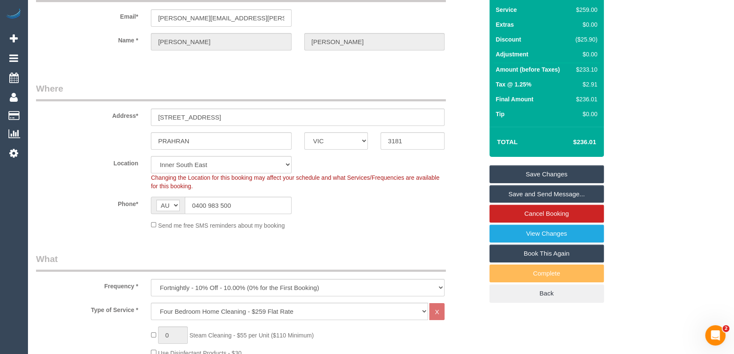
scroll to position [0, 0]
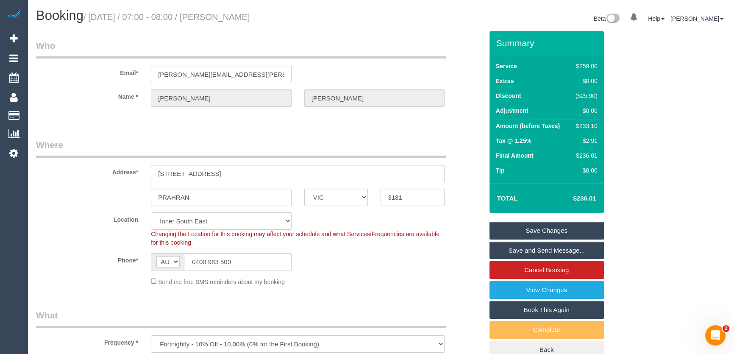
click at [173, 220] on select "Office [GEOGRAPHIC_DATA] (North) East (South) [GEOGRAPHIC_DATA] (East) [GEOGRAP…" at bounding box center [221, 220] width 141 height 17
select select "50"
click at [151, 212] on select "Office [GEOGRAPHIC_DATA] (North) East (South) [GEOGRAPHIC_DATA] (East) [GEOGRAP…" at bounding box center [221, 220] width 141 height 17
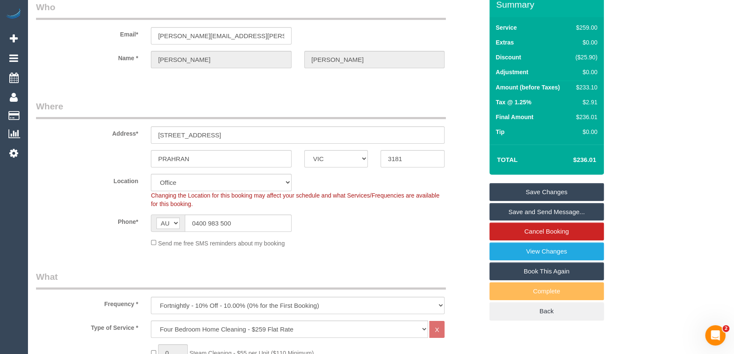
select select "object:5838"
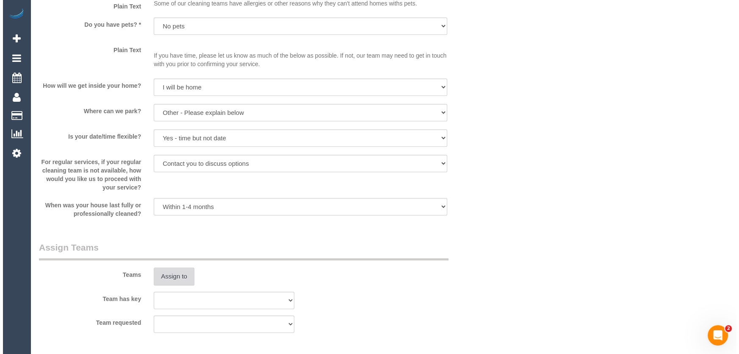
scroll to position [1271, 0]
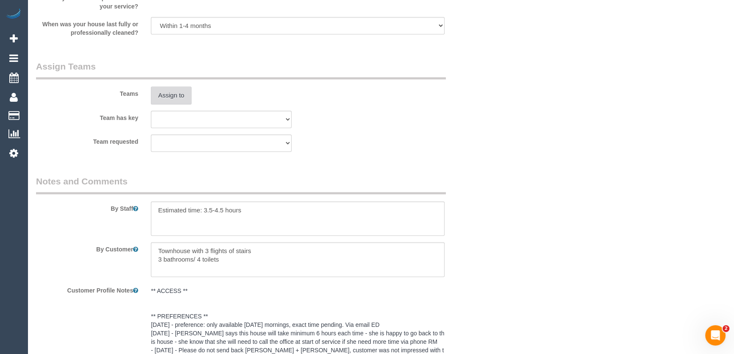
click at [171, 98] on button "Assign to" at bounding box center [171, 95] width 41 height 18
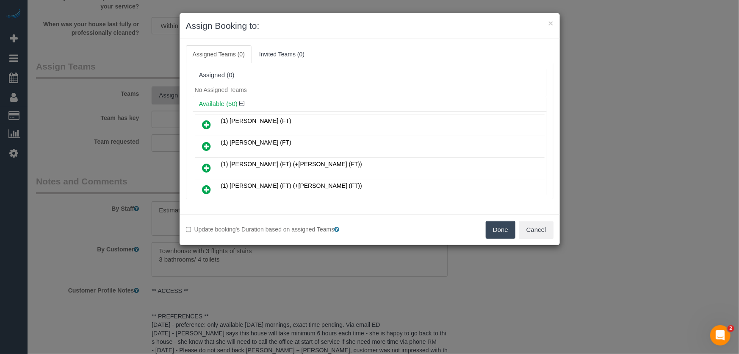
scroll to position [3994, 0]
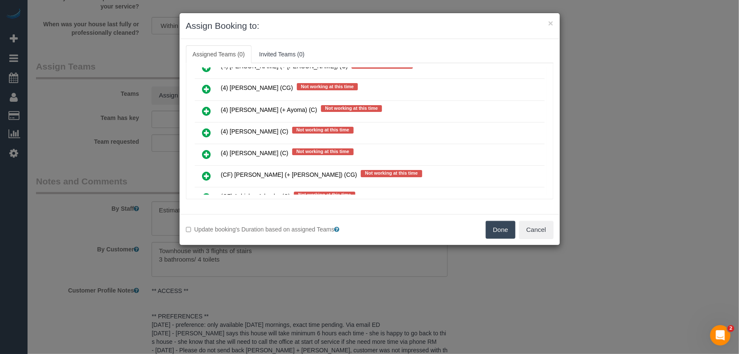
click at [207, 214] on icon at bounding box center [206, 219] width 9 height 10
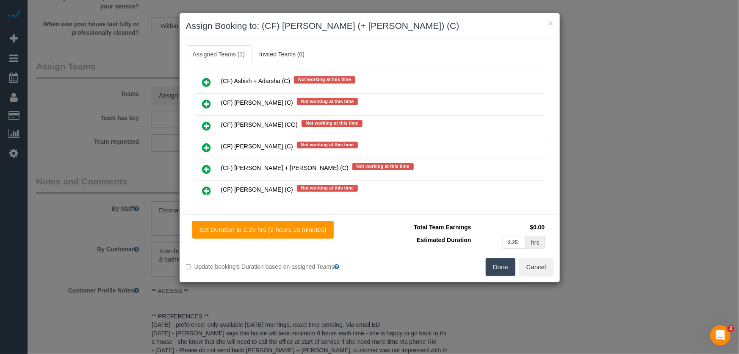
click at [206, 207] on icon at bounding box center [206, 212] width 9 height 10
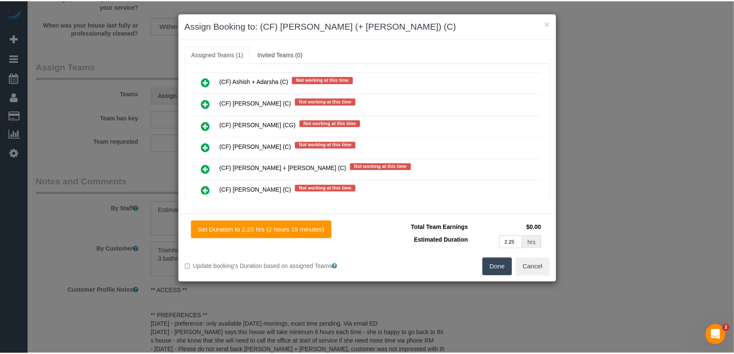
scroll to position [4151, 0]
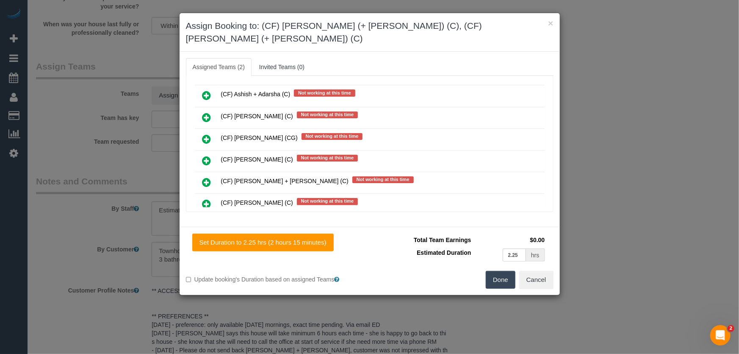
click at [502, 271] on button "Done" at bounding box center [501, 280] width 30 height 18
click at [502, 271] on div "Done Cancel" at bounding box center [465, 280] width 190 height 18
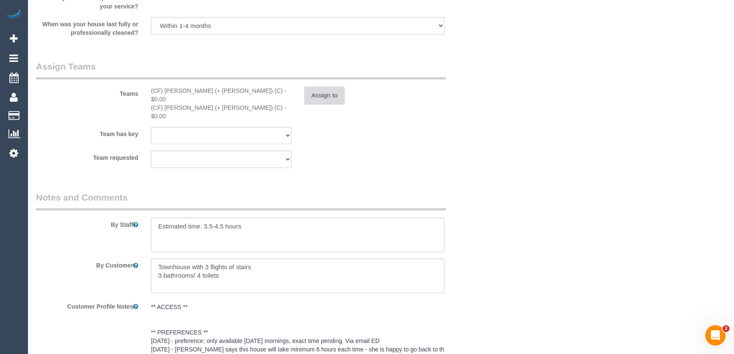
click at [316, 94] on button "Assign to" at bounding box center [324, 95] width 41 height 18
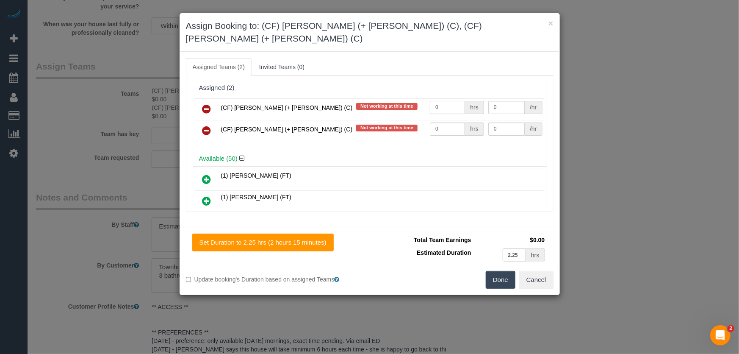
click at [446, 101] on input "0" at bounding box center [447, 107] width 35 height 13
type input "1"
type input "75"
click at [452, 122] on input "0" at bounding box center [447, 128] width 35 height 13
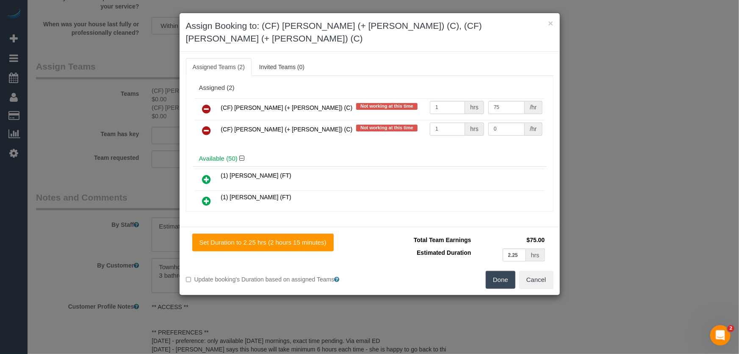
type input "1"
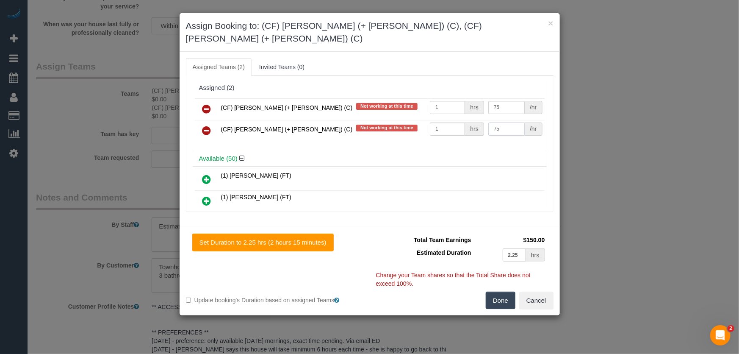
type input "75"
click at [496, 291] on button "Done" at bounding box center [501, 300] width 30 height 18
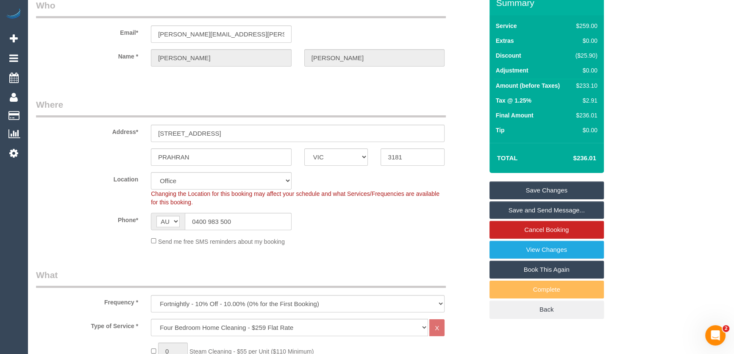
scroll to position [0, 0]
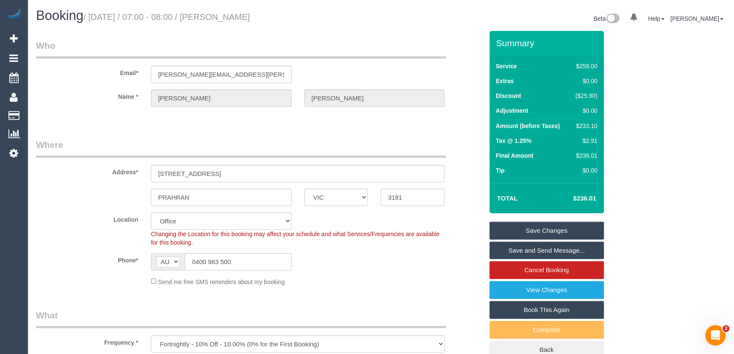
click at [228, 18] on small "/ [DATE] / 07:00 - 08:00 / [PERSON_NAME]" at bounding box center [166, 16] width 166 height 9
copy small "[PERSON_NAME]"
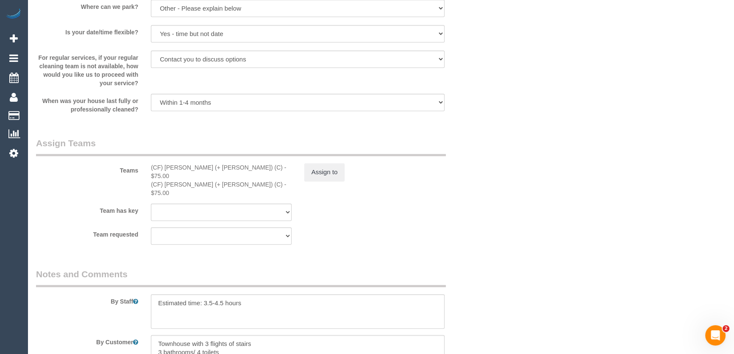
scroll to position [1271, 0]
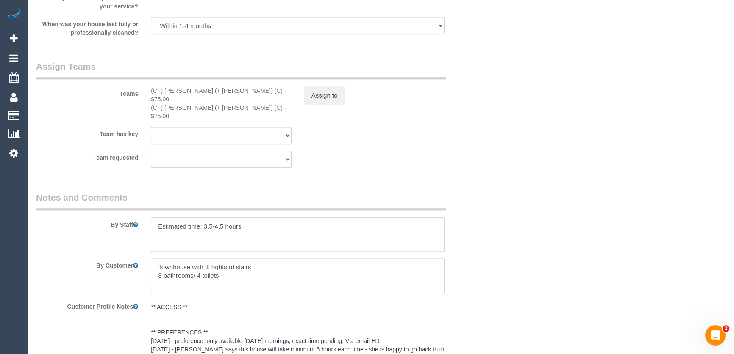
click at [152, 217] on textarea at bounding box center [298, 234] width 294 height 35
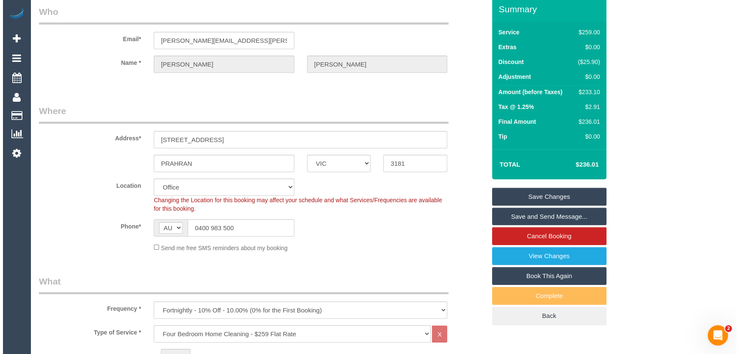
scroll to position [0, 0]
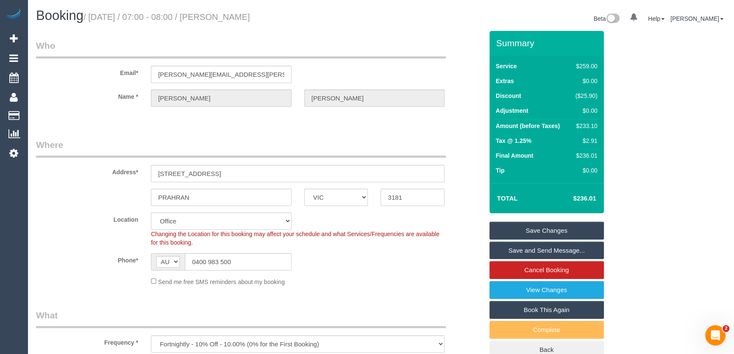
type textarea "*cover* Estimated time: 3.5-4.5 hours"
click at [225, 19] on small "/ [DATE] / 07:00 - 08:00 / [PERSON_NAME]" at bounding box center [166, 16] width 166 height 9
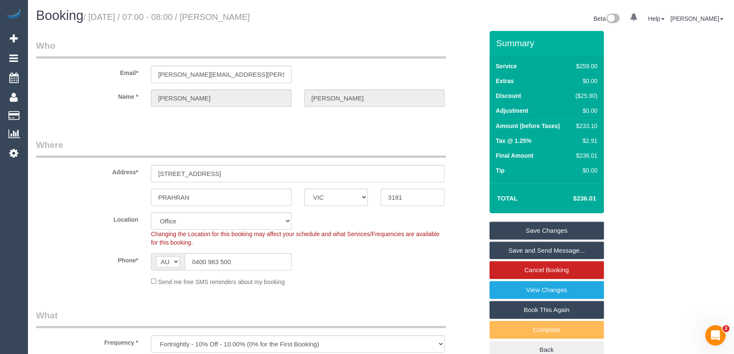
click at [229, 18] on small "/ [DATE] / 07:00 - 08:00 / [PERSON_NAME]" at bounding box center [166, 16] width 166 height 9
copy small "[PERSON_NAME]"
click at [516, 225] on link "Save Changes" at bounding box center [546, 231] width 114 height 18
click at [516, 225] on fieldset "Save Changes Save and Send Message... Cancel Booking View Changes Book This Aga…" at bounding box center [546, 290] width 114 height 137
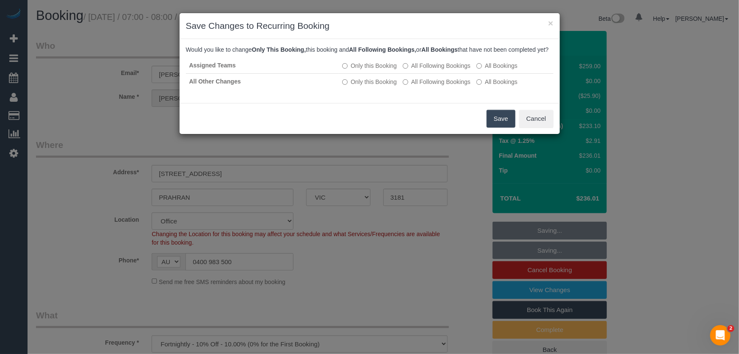
click at [502, 128] on button "Save" at bounding box center [501, 119] width 29 height 18
